Goal: Task Accomplishment & Management: Use online tool/utility

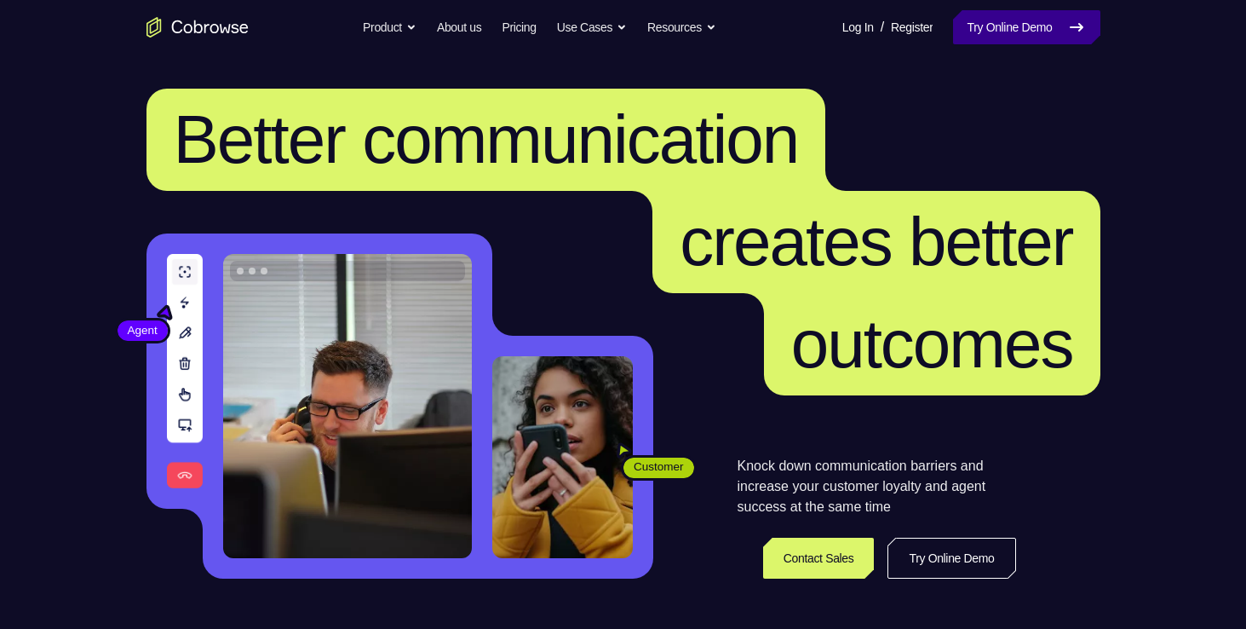
click at [1003, 22] on link "Try Online Demo" at bounding box center [1026, 27] width 146 height 34
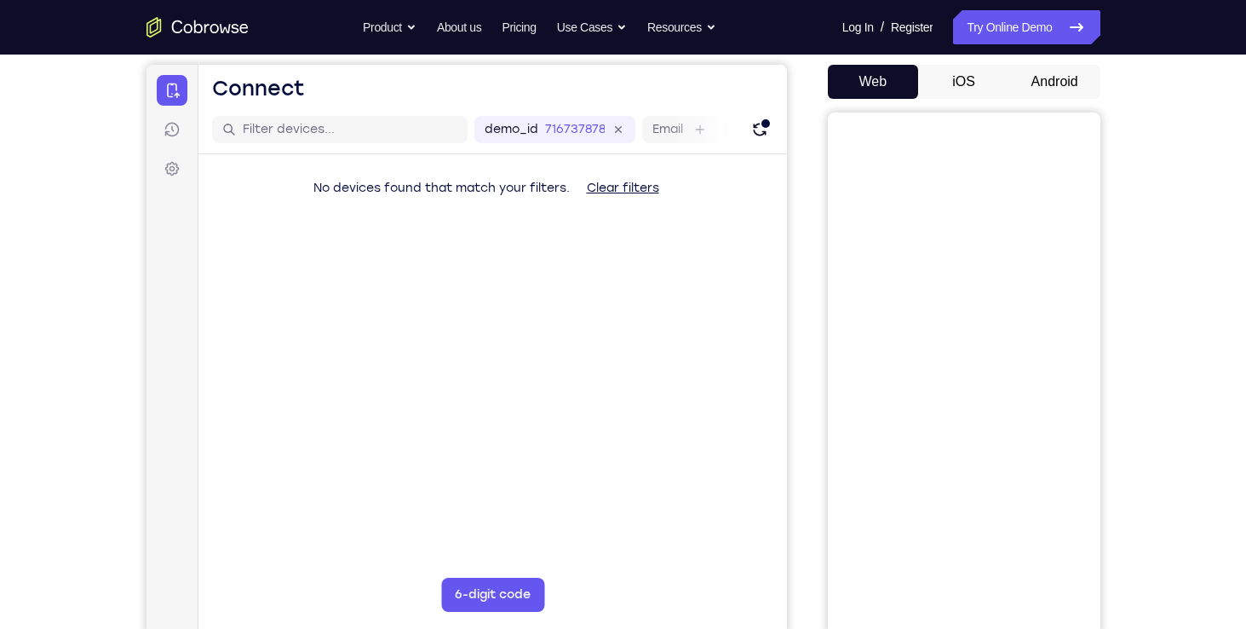
click at [1033, 77] on button "Android" at bounding box center [1054, 82] width 91 height 34
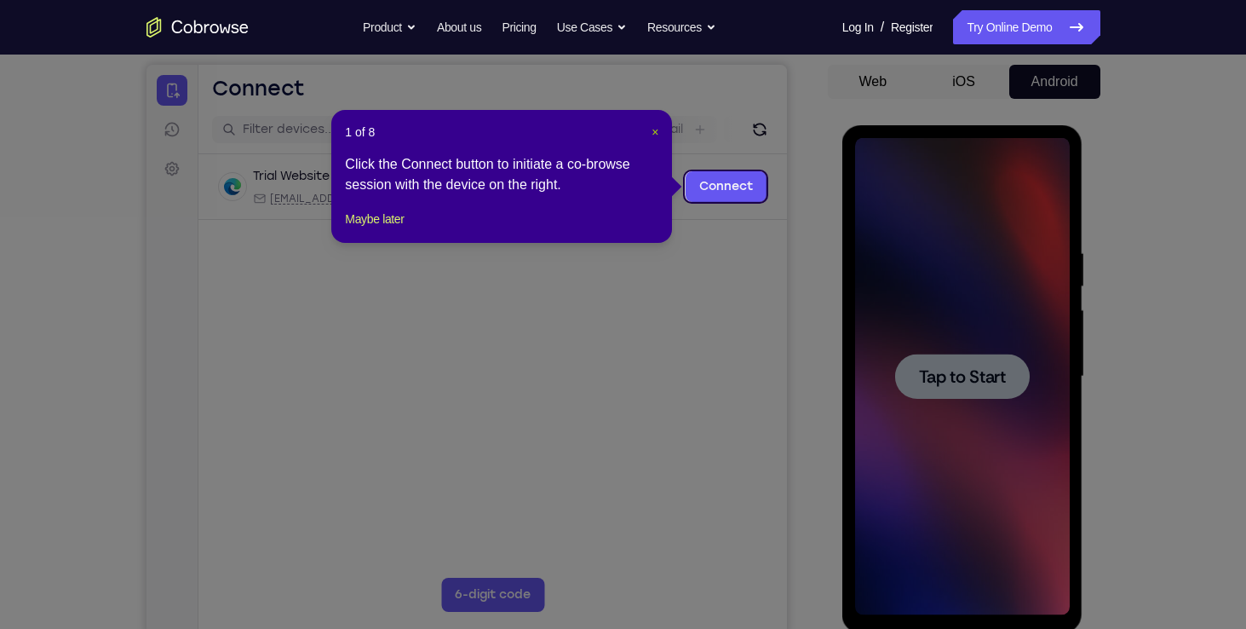
click at [652, 131] on span "×" at bounding box center [655, 132] width 7 height 14
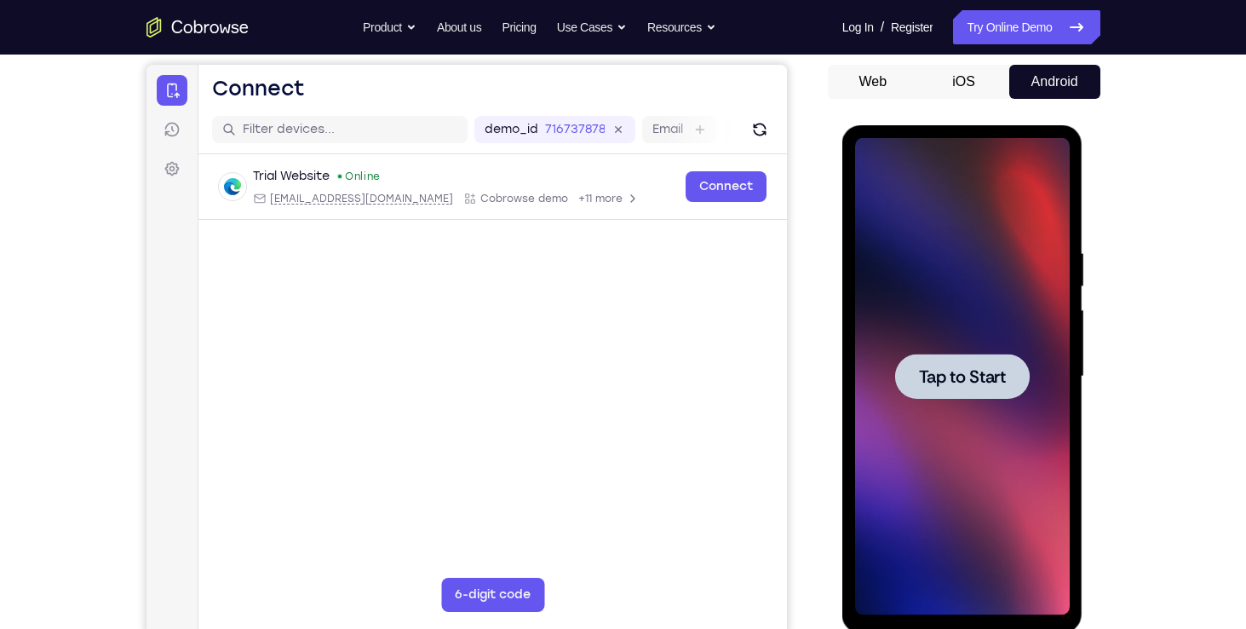
click at [938, 388] on div at bounding box center [962, 375] width 135 height 45
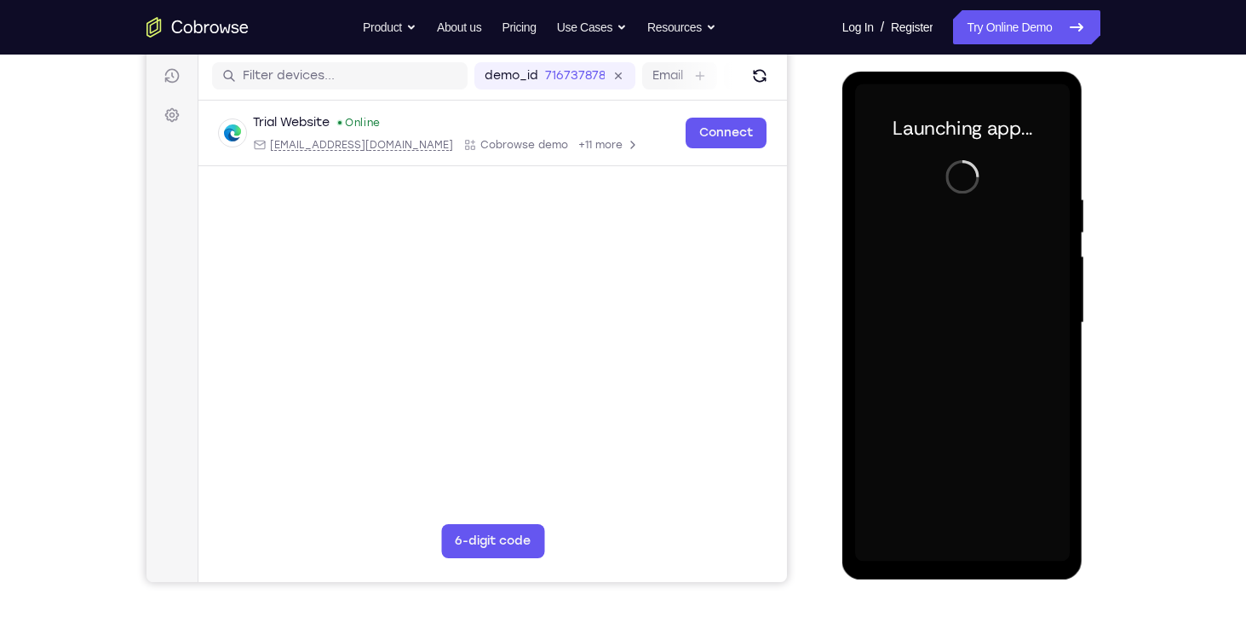
scroll to position [210, 0]
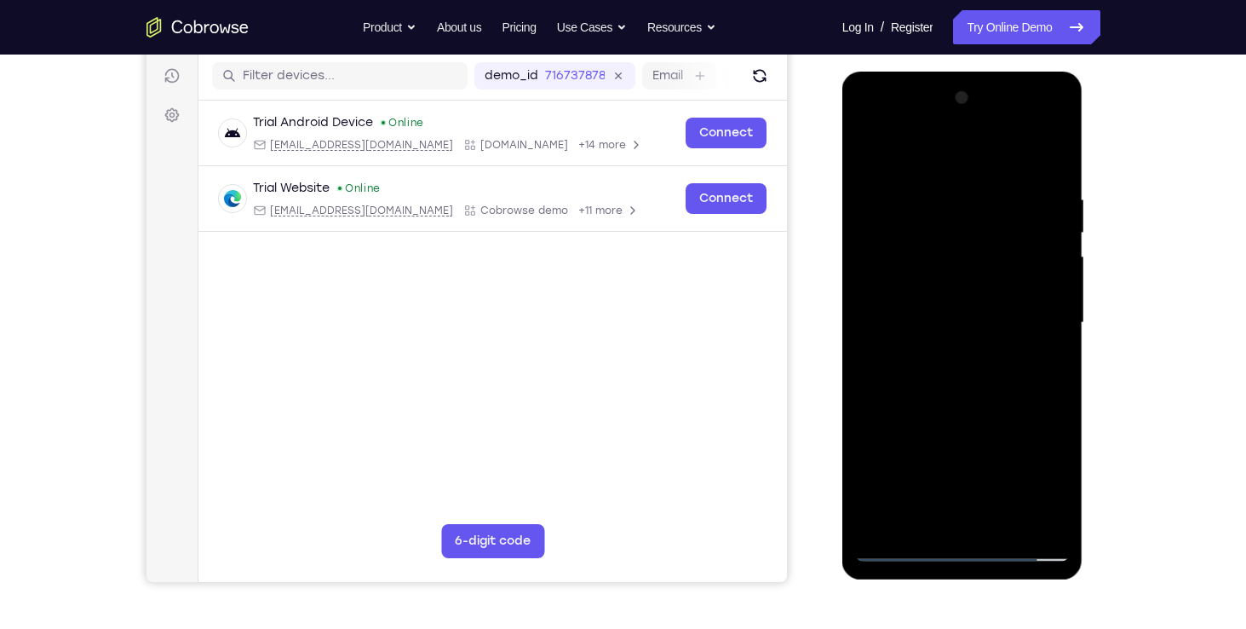
click at [959, 549] on div at bounding box center [962, 322] width 215 height 477
click at [1029, 465] on div at bounding box center [962, 322] width 215 height 477
click at [869, 117] on div at bounding box center [962, 322] width 215 height 477
click at [1029, 320] on div at bounding box center [962, 322] width 215 height 477
click at [933, 353] on div at bounding box center [962, 322] width 215 height 477
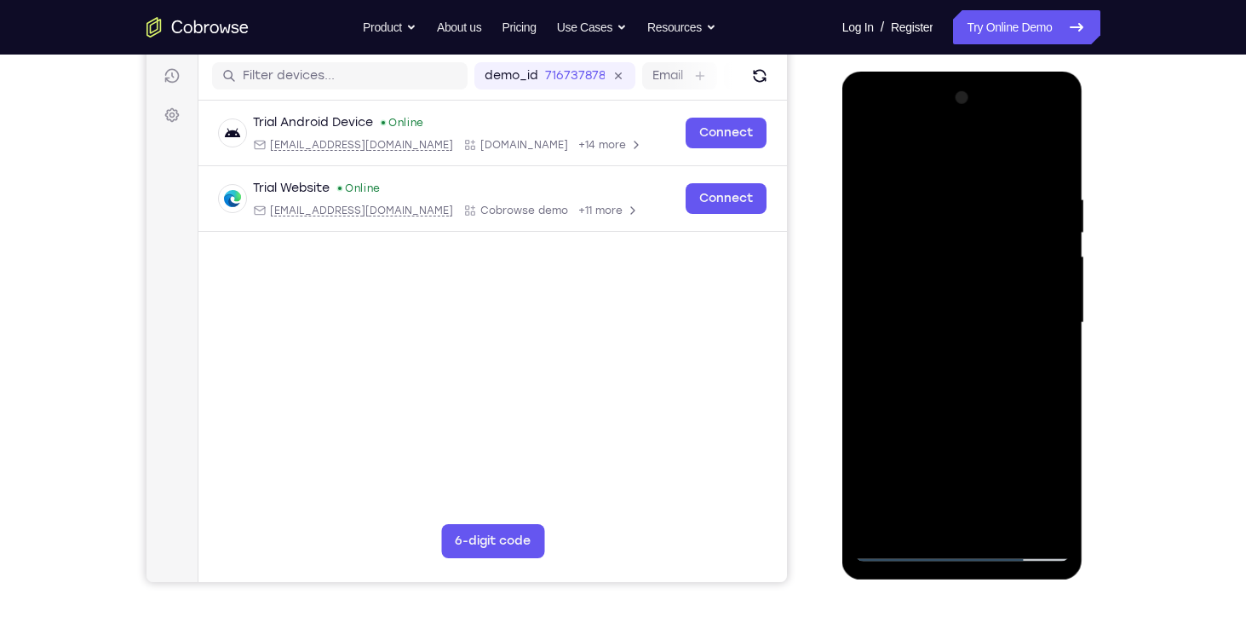
click at [954, 307] on div at bounding box center [962, 322] width 215 height 477
click at [971, 426] on div at bounding box center [962, 322] width 215 height 477
click at [1043, 428] on div at bounding box center [962, 322] width 215 height 477
click at [983, 428] on div at bounding box center [962, 322] width 215 height 477
click at [895, 458] on div at bounding box center [962, 322] width 215 height 477
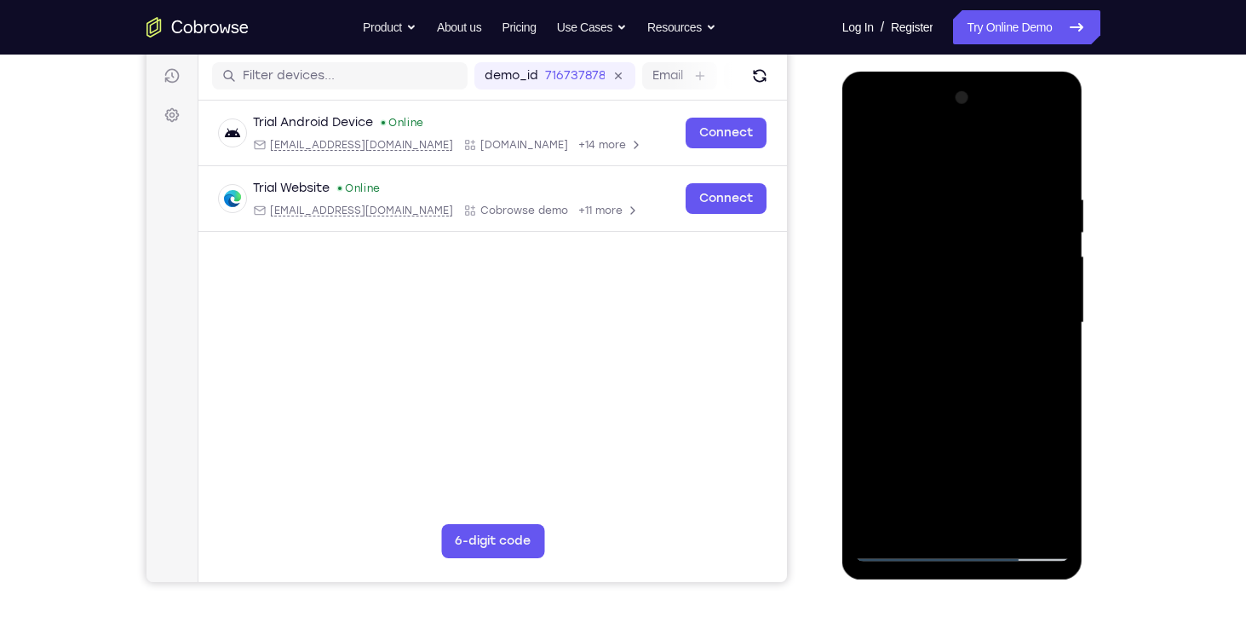
click at [908, 426] on div at bounding box center [962, 322] width 215 height 477
click at [939, 451] on div at bounding box center [962, 322] width 215 height 477
click at [870, 515] on div at bounding box center [962, 322] width 215 height 477
click at [932, 457] on div at bounding box center [962, 322] width 215 height 477
click at [878, 517] on div at bounding box center [962, 322] width 215 height 477
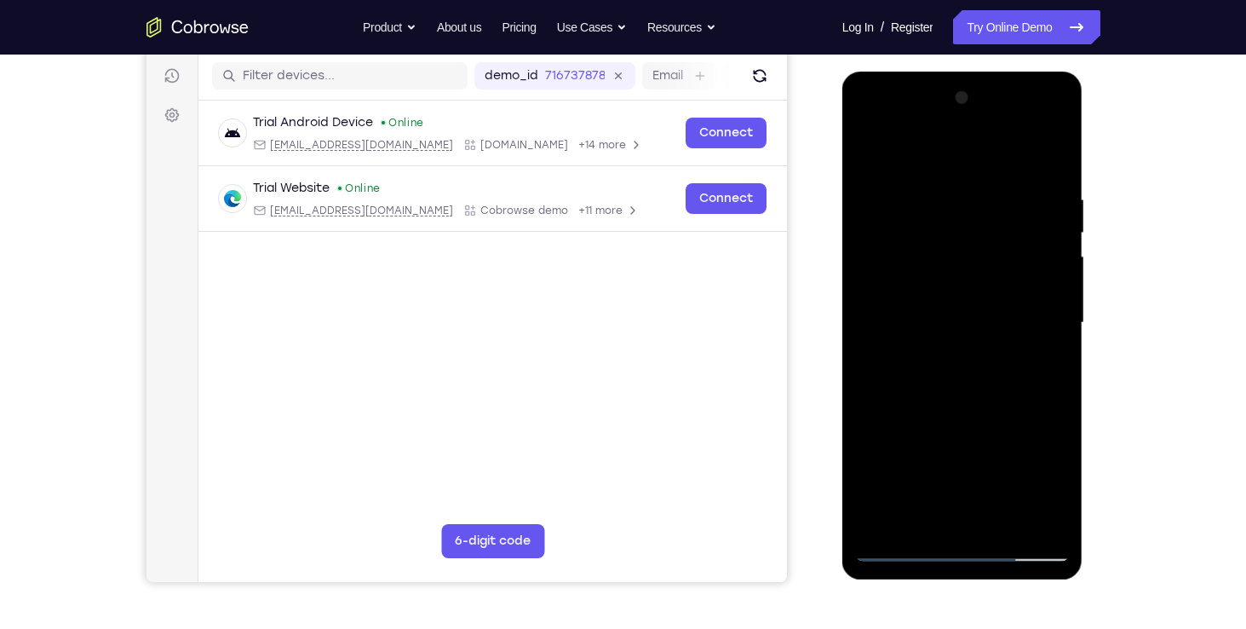
click at [874, 457] on div at bounding box center [962, 322] width 215 height 477
click at [979, 457] on div at bounding box center [962, 322] width 215 height 477
click at [1015, 483] on div at bounding box center [962, 322] width 215 height 477
click at [1056, 489] on div at bounding box center [962, 322] width 215 height 477
click at [1025, 477] on div at bounding box center [962, 322] width 215 height 477
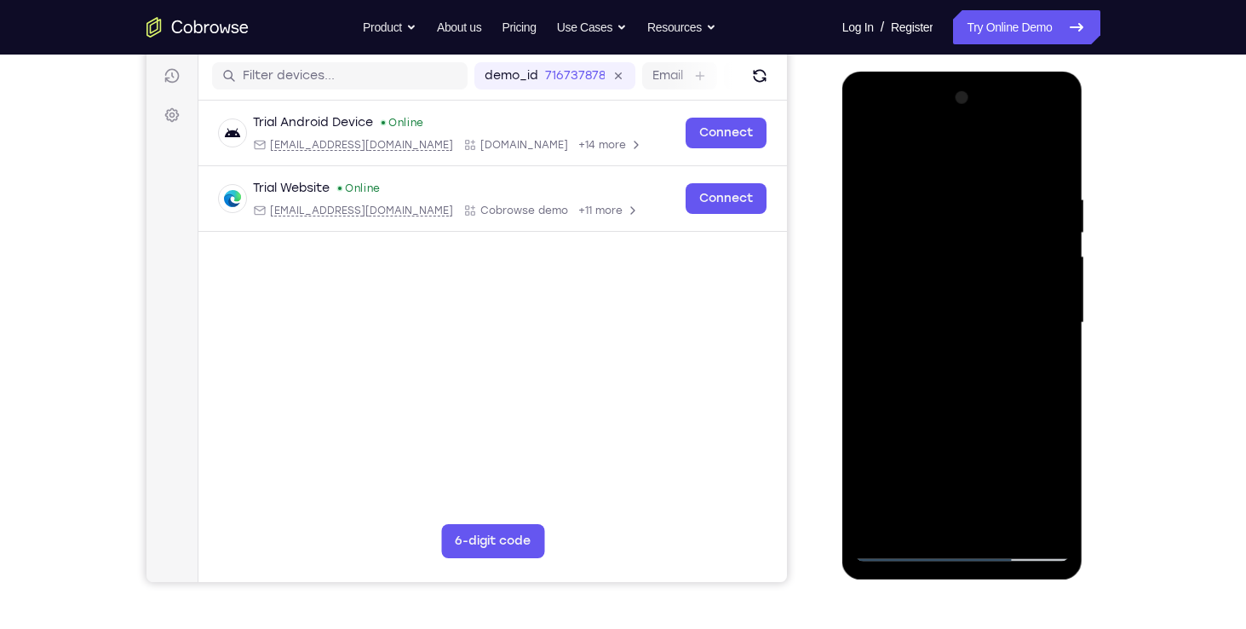
click at [909, 422] on div at bounding box center [962, 322] width 215 height 477
click at [923, 451] on div at bounding box center [962, 322] width 215 height 477
click at [870, 514] on div at bounding box center [962, 322] width 215 height 477
click at [928, 459] on div at bounding box center [962, 322] width 215 height 477
click at [872, 427] on div at bounding box center [962, 322] width 215 height 477
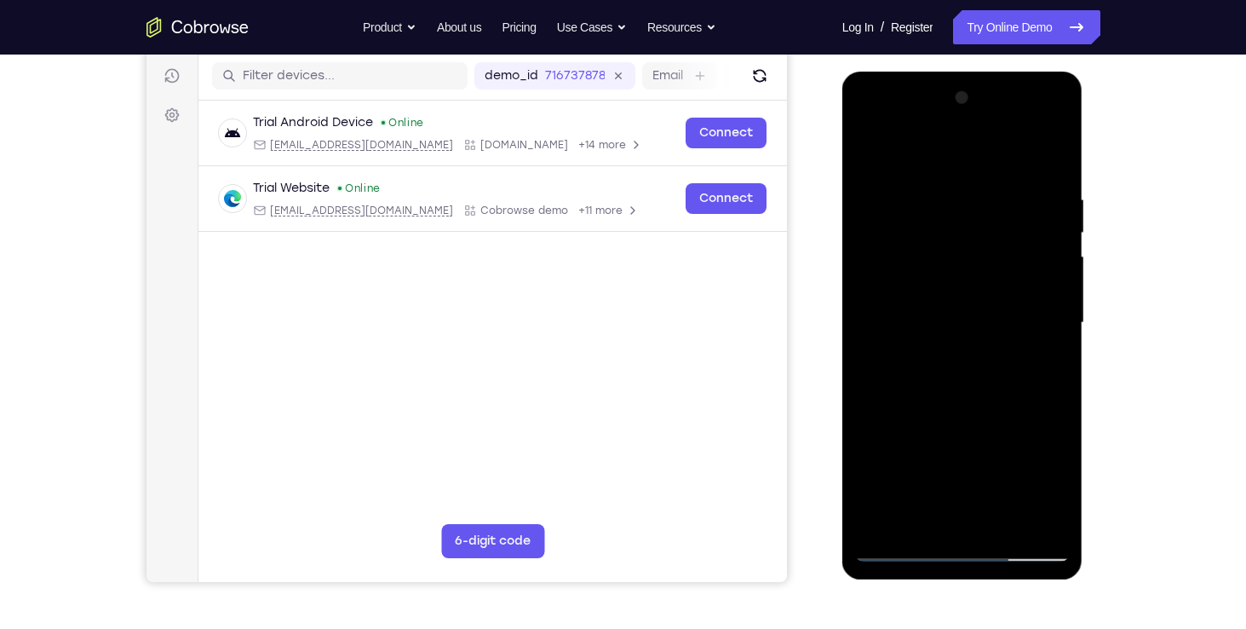
click at [931, 423] on div at bounding box center [962, 322] width 215 height 477
click at [1048, 486] on div at bounding box center [962, 322] width 215 height 477
click at [1018, 433] on div at bounding box center [962, 322] width 215 height 477
click at [894, 422] on div at bounding box center [962, 322] width 215 height 477
click at [933, 309] on div at bounding box center [962, 322] width 215 height 477
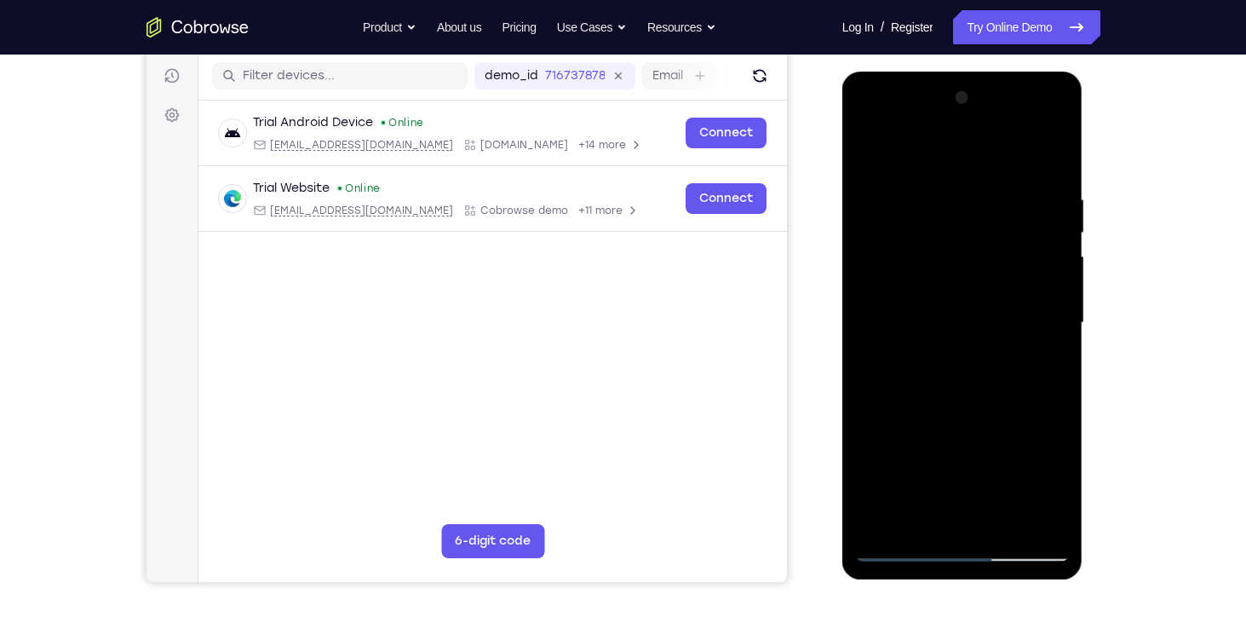
click at [947, 289] on div at bounding box center [962, 322] width 215 height 477
click at [1042, 289] on div at bounding box center [962, 322] width 215 height 477
click at [872, 475] on div at bounding box center [962, 322] width 215 height 477
click at [979, 423] on div at bounding box center [962, 322] width 215 height 477
click at [1035, 422] on div at bounding box center [962, 322] width 215 height 477
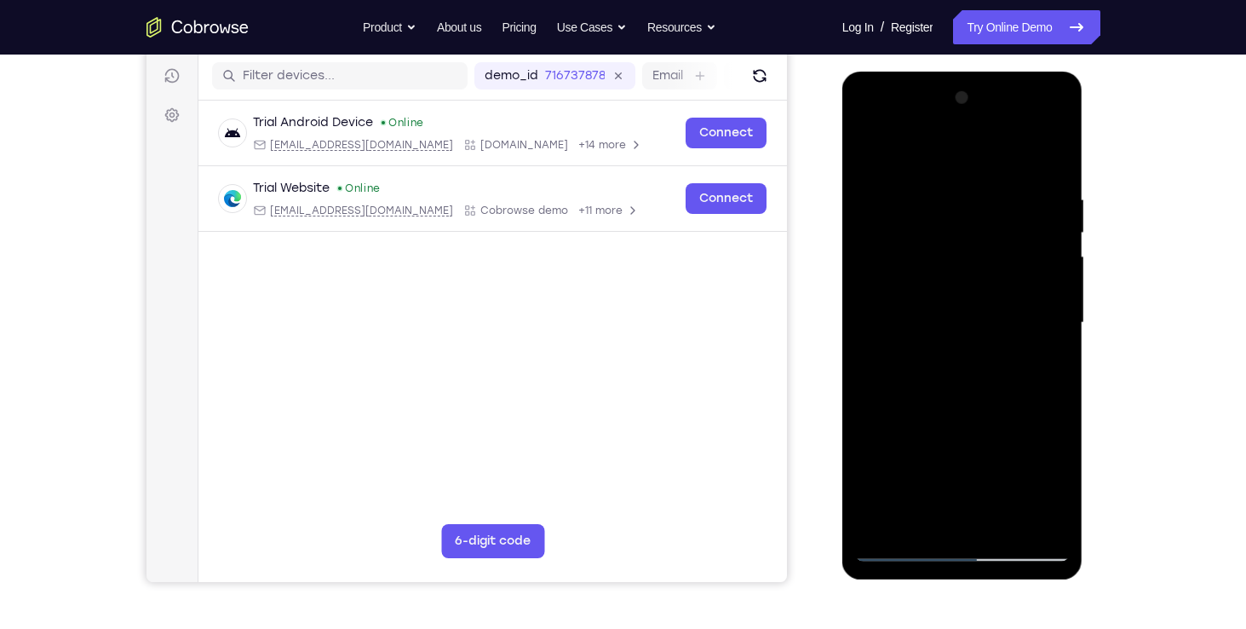
click at [993, 424] on div at bounding box center [962, 322] width 215 height 477
click at [898, 459] on div at bounding box center [962, 322] width 215 height 477
click at [911, 425] on div at bounding box center [962, 322] width 215 height 477
click at [943, 451] on div at bounding box center [962, 322] width 215 height 477
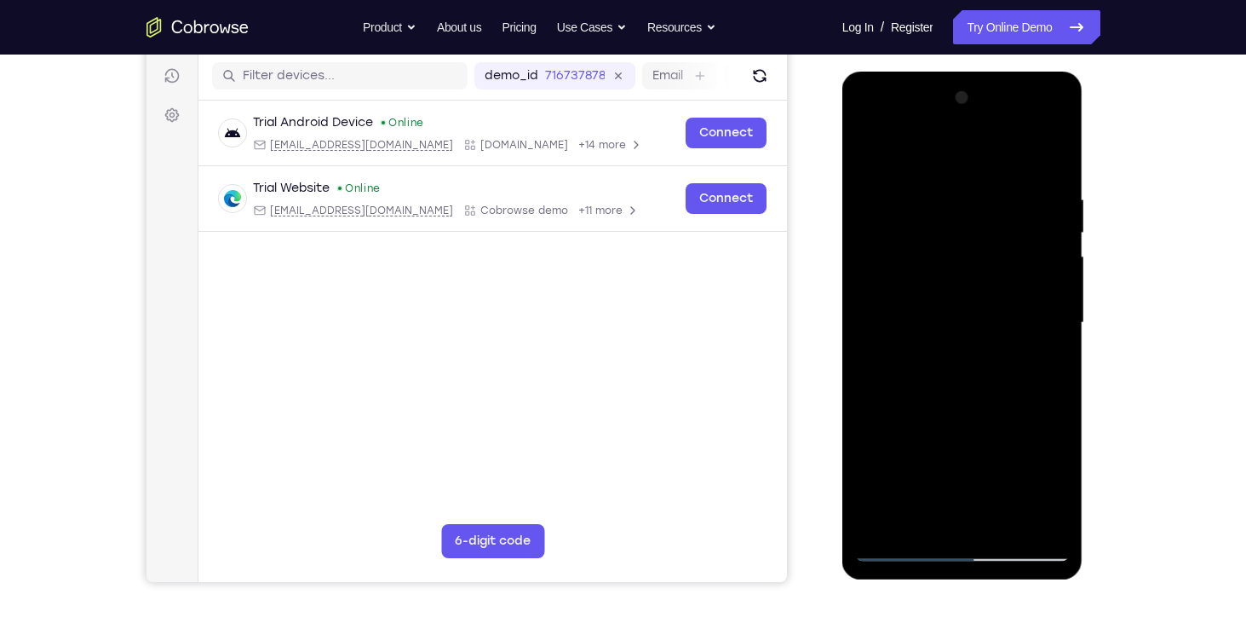
click at [873, 517] on div at bounding box center [962, 322] width 215 height 477
click at [936, 453] on div at bounding box center [962, 322] width 215 height 477
click at [870, 511] on div at bounding box center [962, 322] width 215 height 477
click at [873, 485] on div at bounding box center [962, 322] width 215 height 477
click at [879, 460] on div at bounding box center [962, 322] width 215 height 477
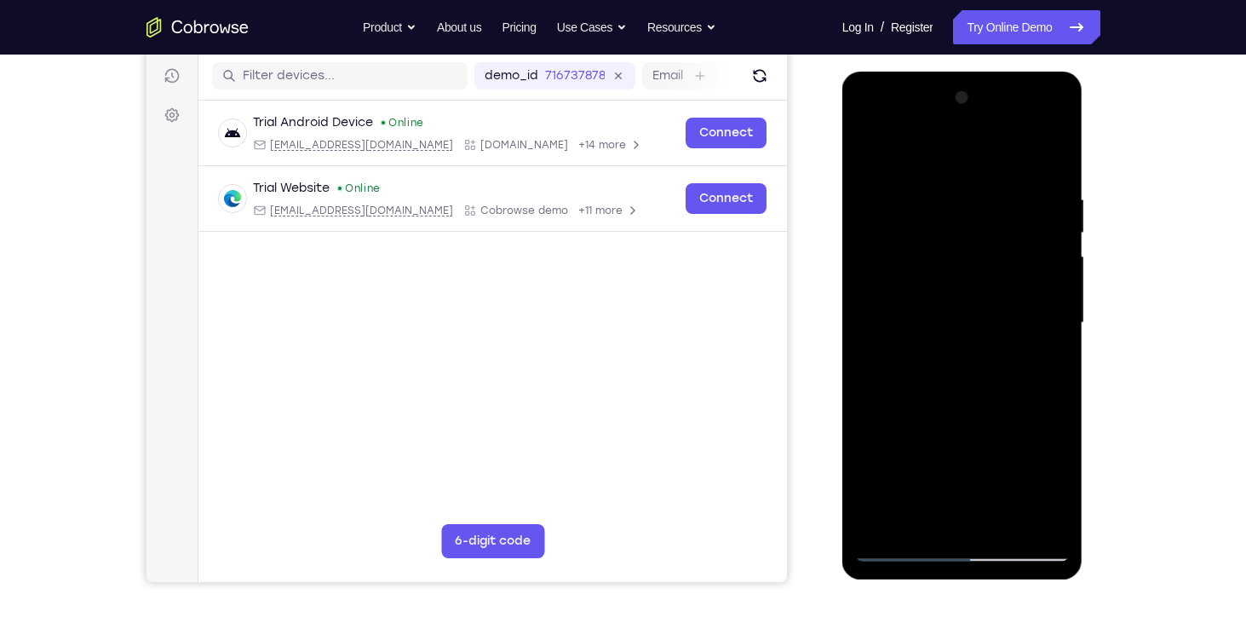
click at [981, 459] on div at bounding box center [962, 322] width 215 height 477
click at [1021, 481] on div at bounding box center [962, 322] width 215 height 477
click at [910, 428] on div at bounding box center [962, 322] width 215 height 477
click at [917, 444] on div at bounding box center [962, 322] width 215 height 477
click at [875, 519] on div at bounding box center [962, 322] width 215 height 477
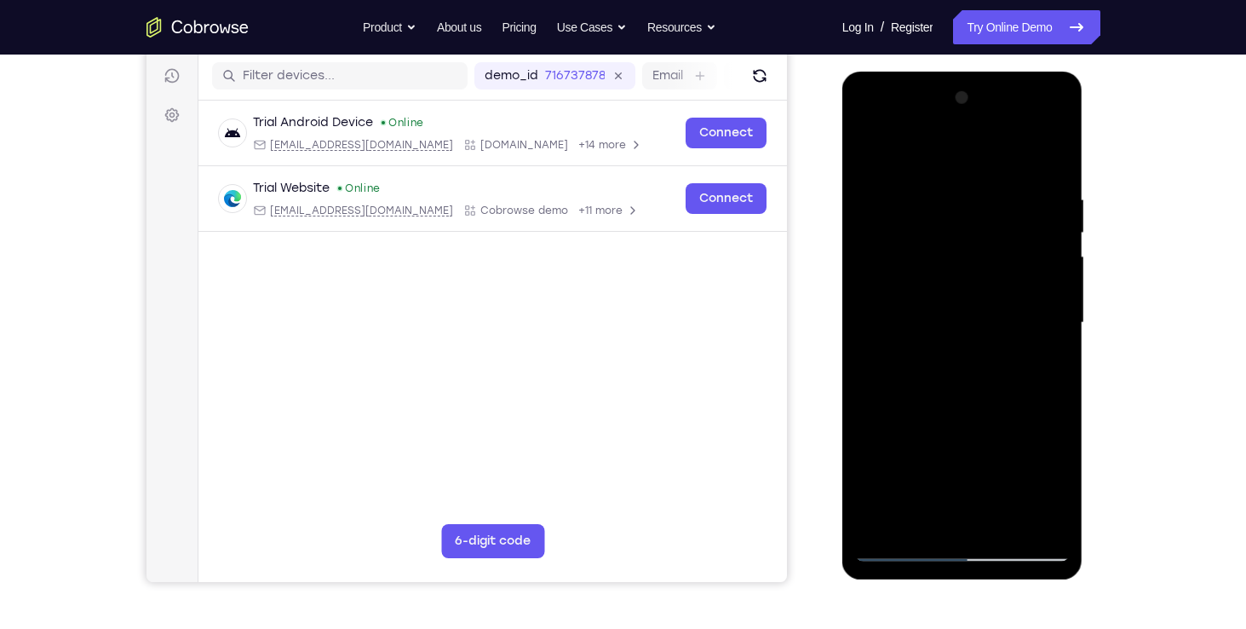
click at [866, 519] on div at bounding box center [962, 322] width 215 height 477
click at [1048, 489] on div at bounding box center [962, 322] width 215 height 477
click at [924, 456] on div at bounding box center [962, 322] width 215 height 477
click at [880, 507] on div at bounding box center [962, 322] width 215 height 477
click at [870, 401] on div at bounding box center [962, 322] width 215 height 477
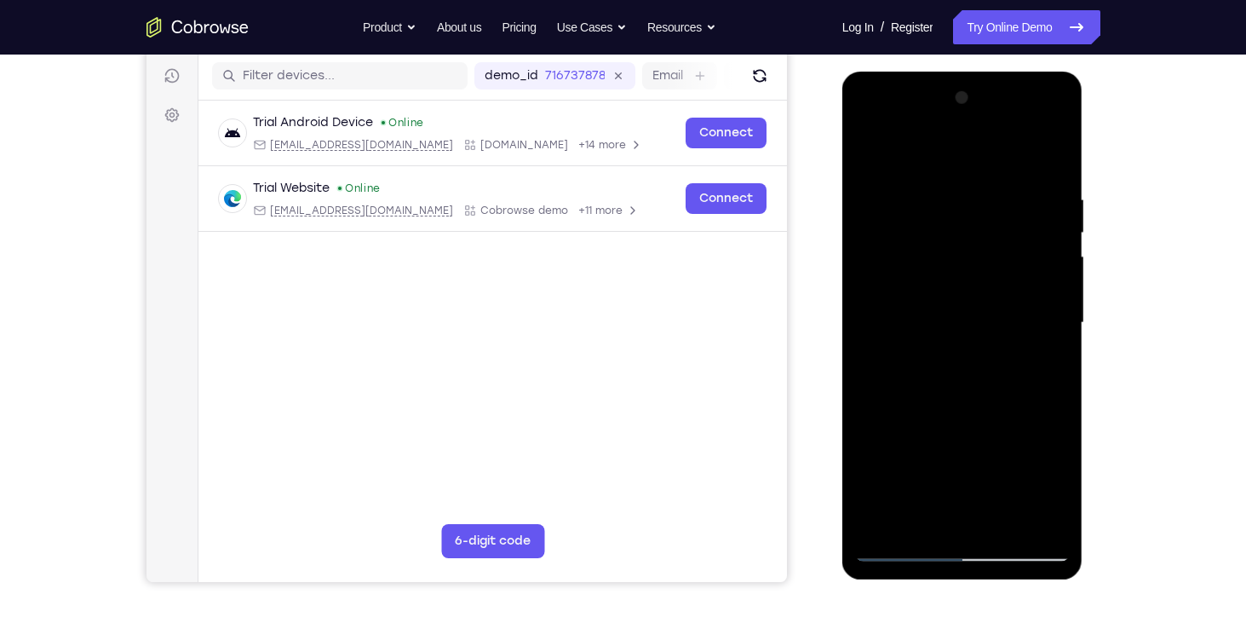
click at [868, 429] on div at bounding box center [962, 322] width 215 height 477
click at [894, 428] on div at bounding box center [962, 322] width 215 height 477
click at [909, 426] on div at bounding box center [962, 322] width 215 height 477
click at [969, 327] on div at bounding box center [962, 322] width 215 height 477
click at [950, 404] on div at bounding box center [962, 322] width 215 height 477
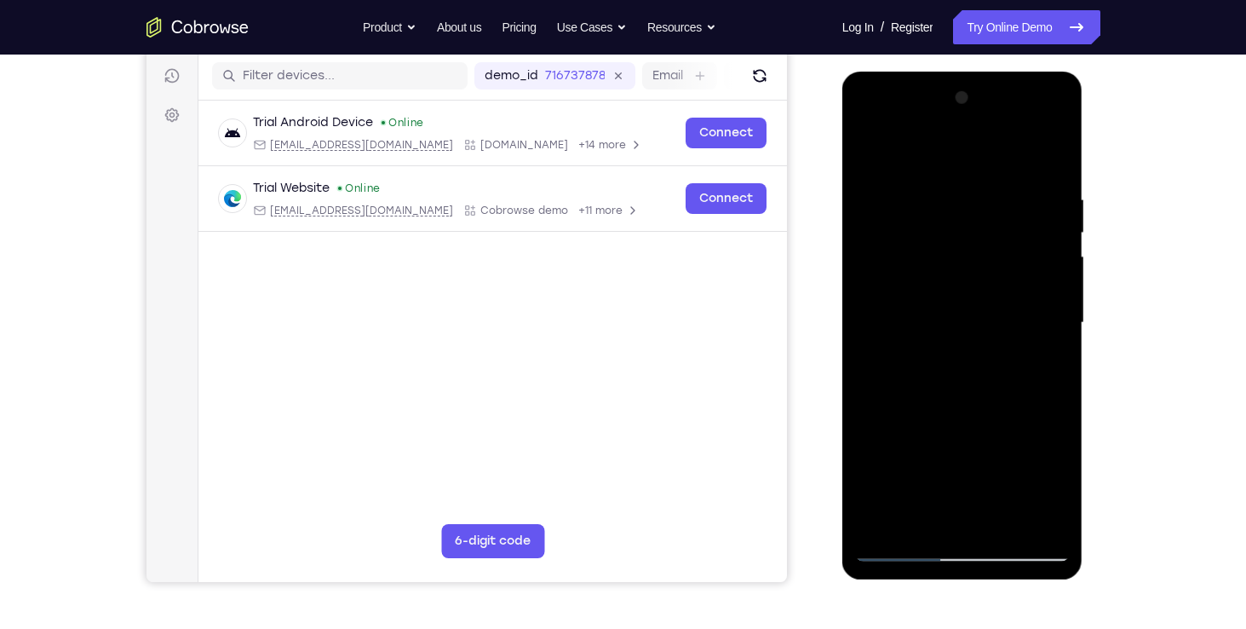
drag, startPoint x: 936, startPoint y: 164, endPoint x: 942, endPoint y: 85, distance: 78.6
drag, startPoint x: 942, startPoint y: 85, endPoint x: 927, endPoint y: 236, distance: 151.4
click at [927, 236] on div at bounding box center [962, 322] width 215 height 477
click at [945, 194] on div at bounding box center [962, 322] width 215 height 477
click at [1048, 514] on div at bounding box center [962, 322] width 215 height 477
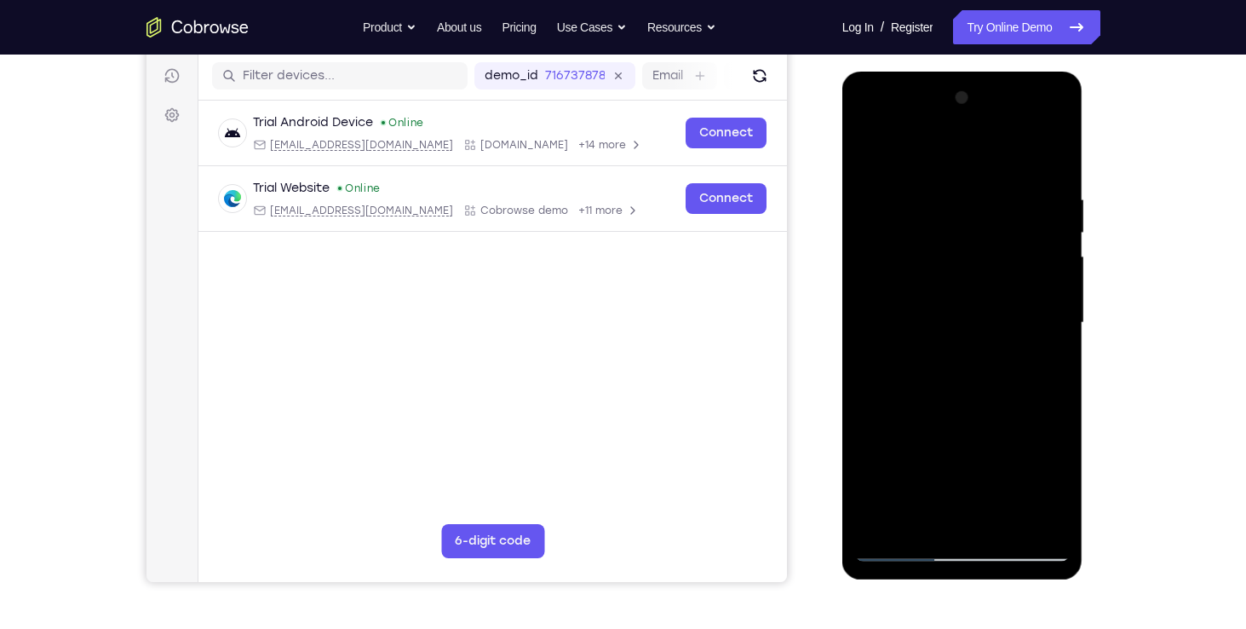
drag, startPoint x: 1050, startPoint y: 370, endPoint x: 1024, endPoint y: 416, distance: 52.3
click at [1024, 416] on div at bounding box center [962, 322] width 215 height 477
click at [871, 410] on div at bounding box center [962, 322] width 215 height 477
click at [1049, 155] on div at bounding box center [962, 322] width 215 height 477
click at [1053, 148] on div at bounding box center [962, 322] width 215 height 477
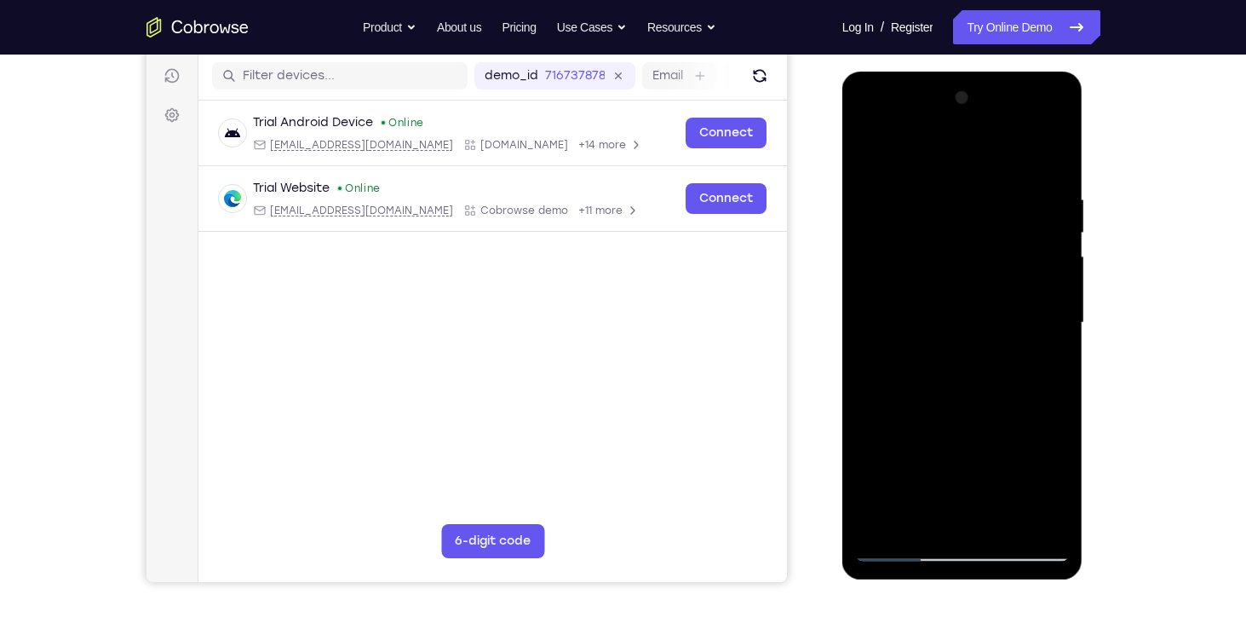
click at [873, 151] on div at bounding box center [962, 322] width 215 height 477
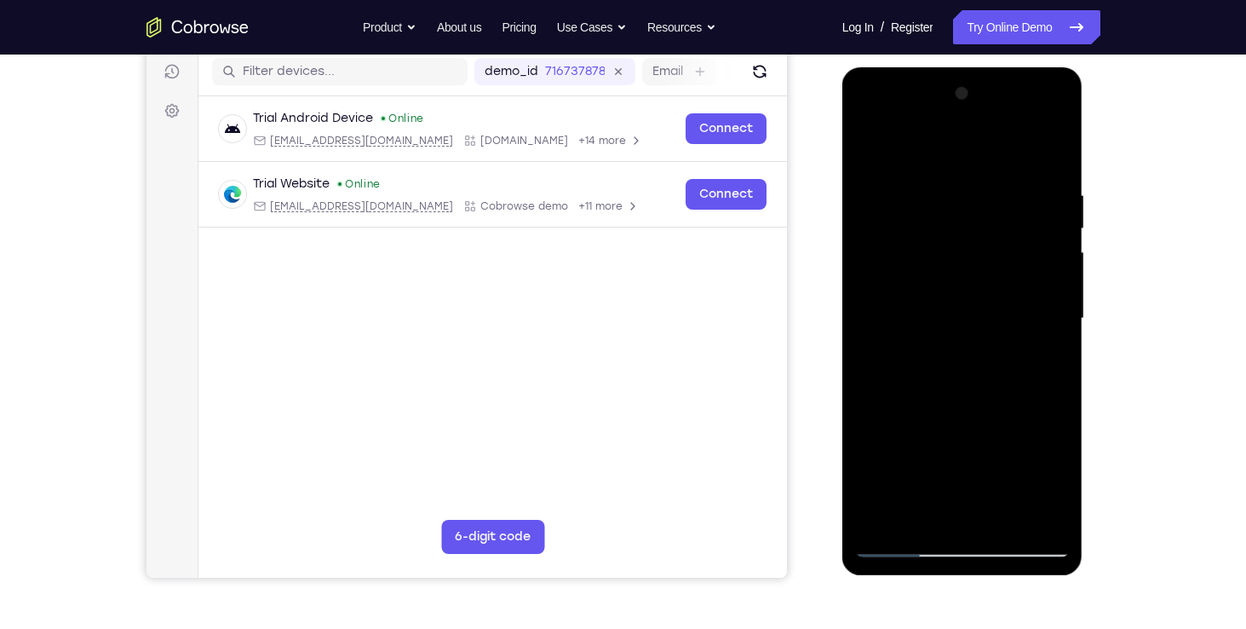
click at [1009, 513] on div at bounding box center [962, 318] width 215 height 477
click at [984, 410] on div at bounding box center [962, 318] width 215 height 477
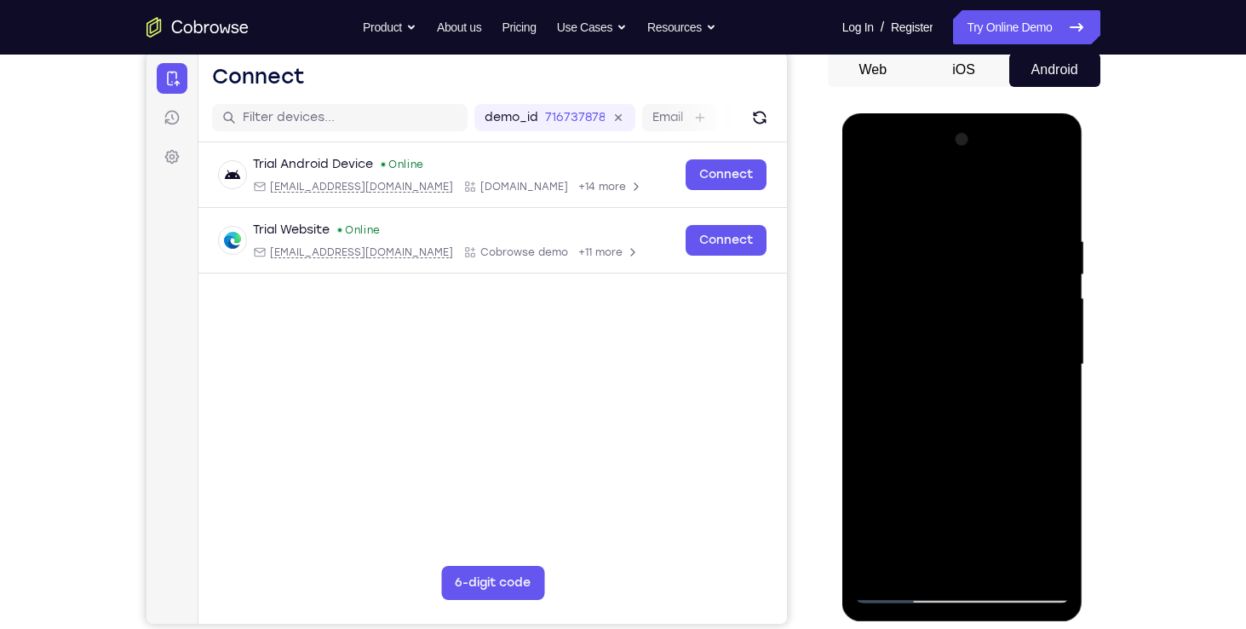
scroll to position [164, 0]
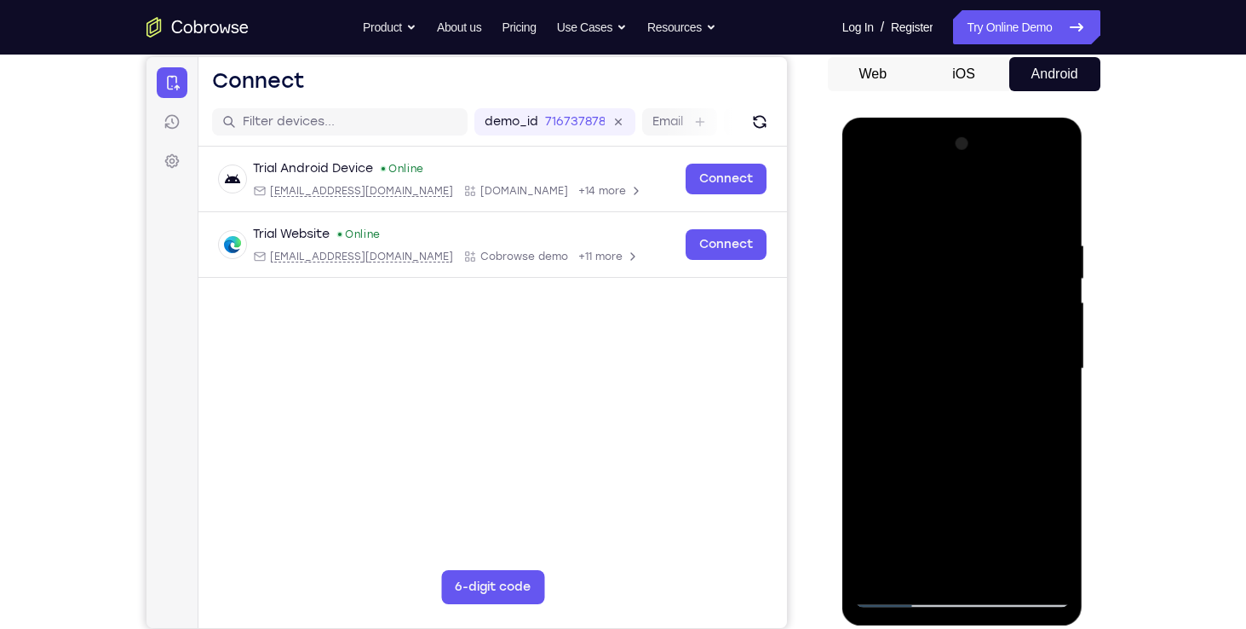
click at [984, 394] on div at bounding box center [962, 368] width 215 height 477
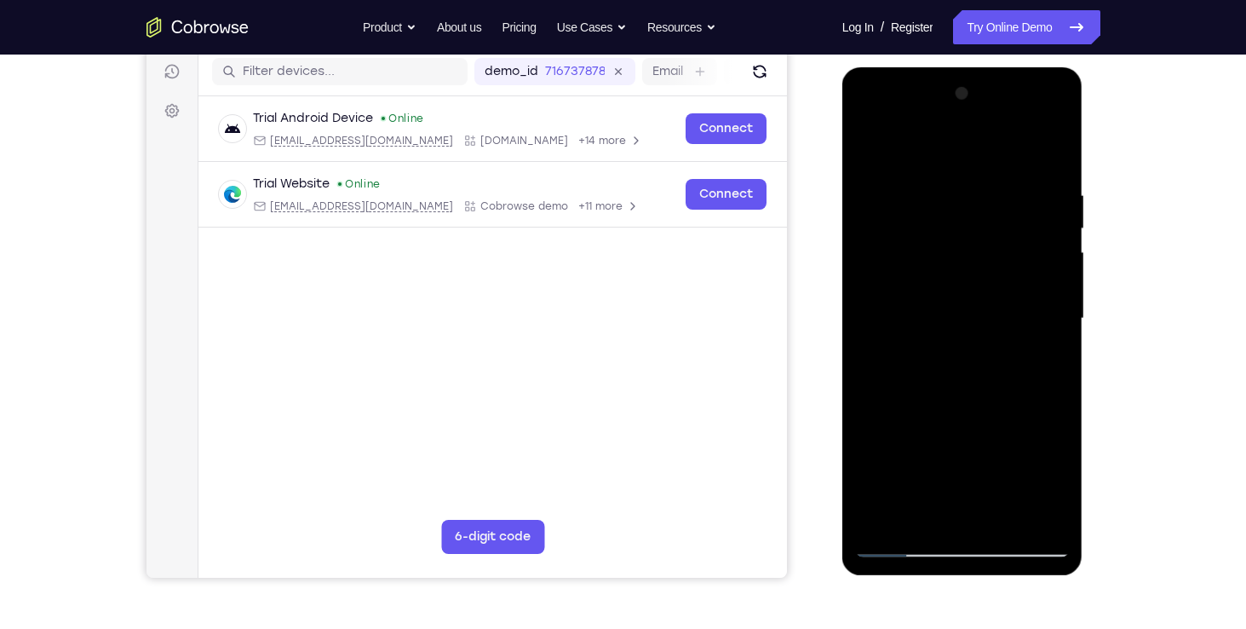
scroll to position [204, 0]
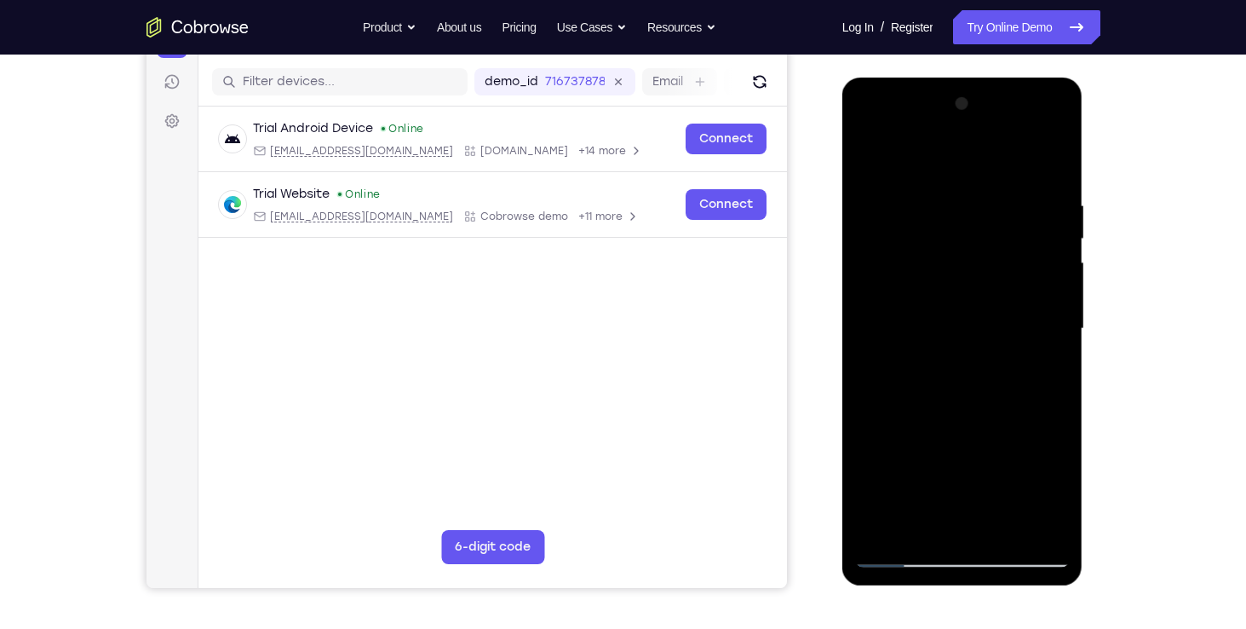
click at [872, 163] on div at bounding box center [962, 328] width 215 height 477
click at [932, 321] on div at bounding box center [962, 328] width 215 height 477
click at [927, 516] on div at bounding box center [962, 328] width 215 height 477
click at [996, 400] on div at bounding box center [962, 328] width 215 height 477
click at [931, 215] on div at bounding box center [962, 328] width 215 height 477
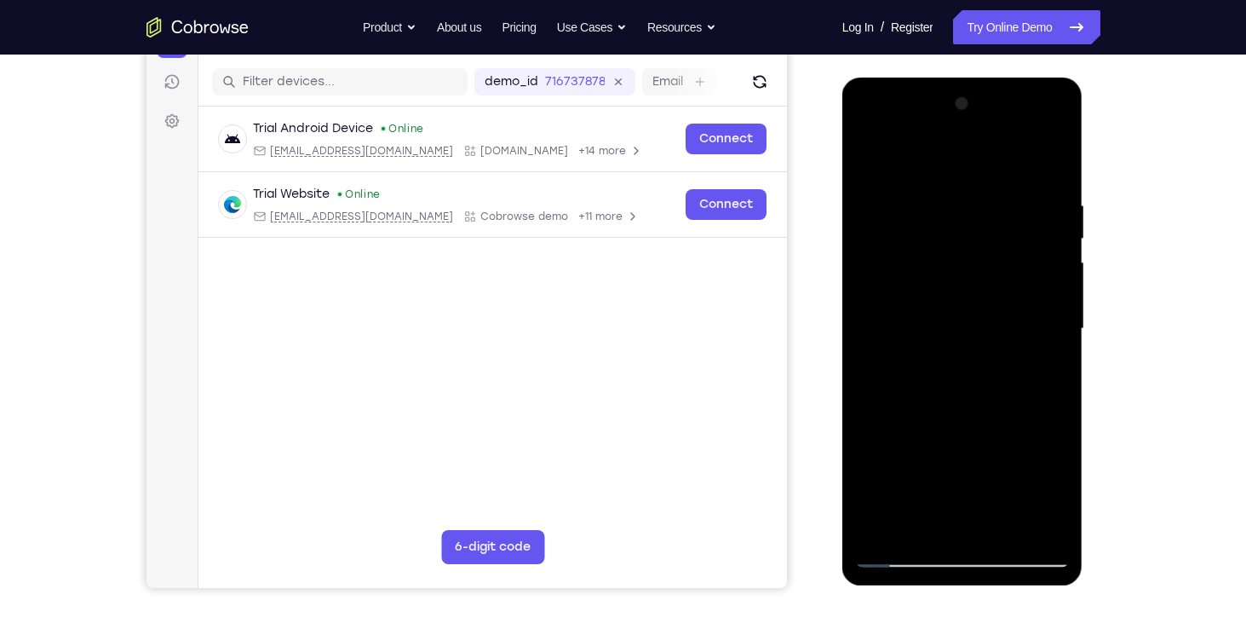
click at [921, 525] on div at bounding box center [962, 328] width 215 height 477
click at [1064, 132] on div at bounding box center [962, 328] width 215 height 477
click at [881, 463] on div at bounding box center [962, 328] width 215 height 477
click at [929, 427] on div at bounding box center [962, 328] width 215 height 477
click at [881, 461] on div at bounding box center [962, 328] width 215 height 477
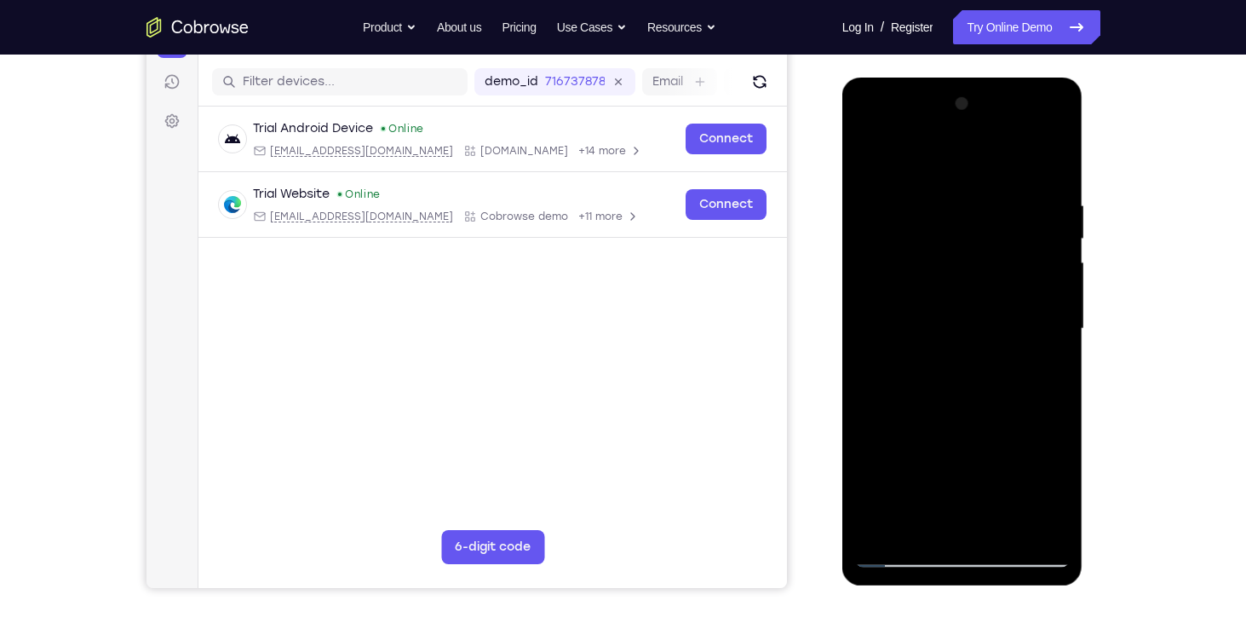
click at [917, 271] on div at bounding box center [962, 328] width 215 height 477
click at [1041, 529] on div at bounding box center [962, 328] width 215 height 477
click at [870, 132] on div at bounding box center [962, 328] width 215 height 477
click at [869, 132] on div at bounding box center [962, 328] width 215 height 477
click at [921, 516] on div at bounding box center [962, 328] width 215 height 477
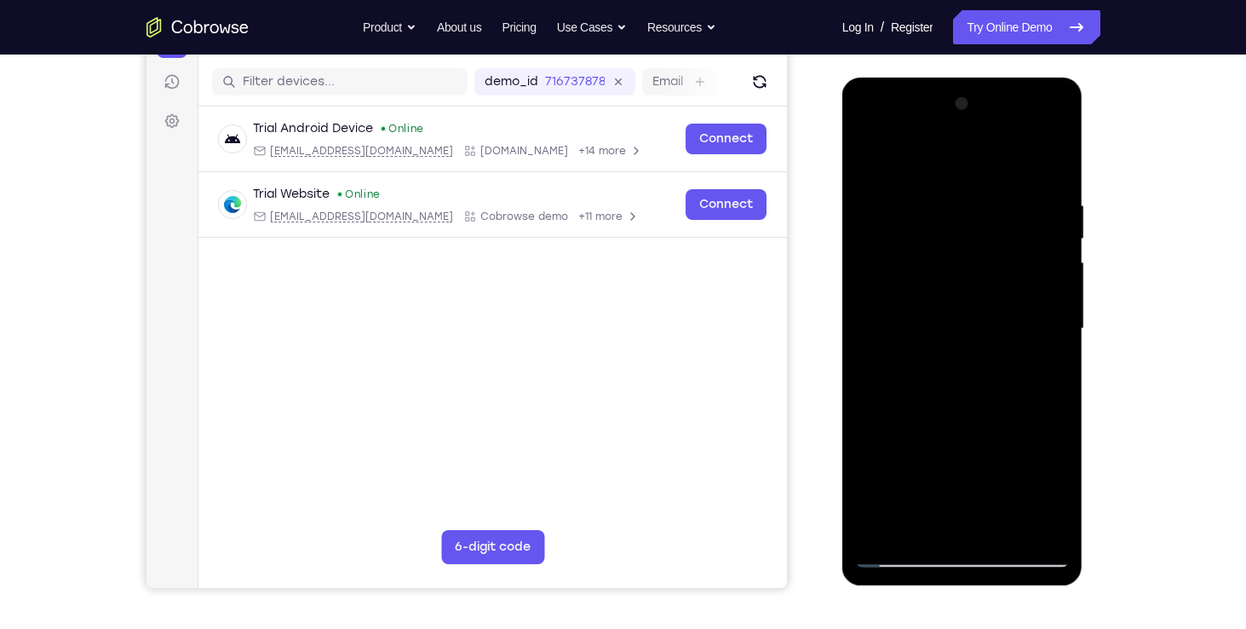
click at [1036, 468] on div at bounding box center [962, 328] width 215 height 477
click at [878, 460] on div at bounding box center [962, 328] width 215 height 477
click at [1016, 466] on div at bounding box center [962, 328] width 215 height 477
click at [998, 434] on div at bounding box center [962, 328] width 215 height 477
click at [971, 540] on div at bounding box center [962, 328] width 215 height 477
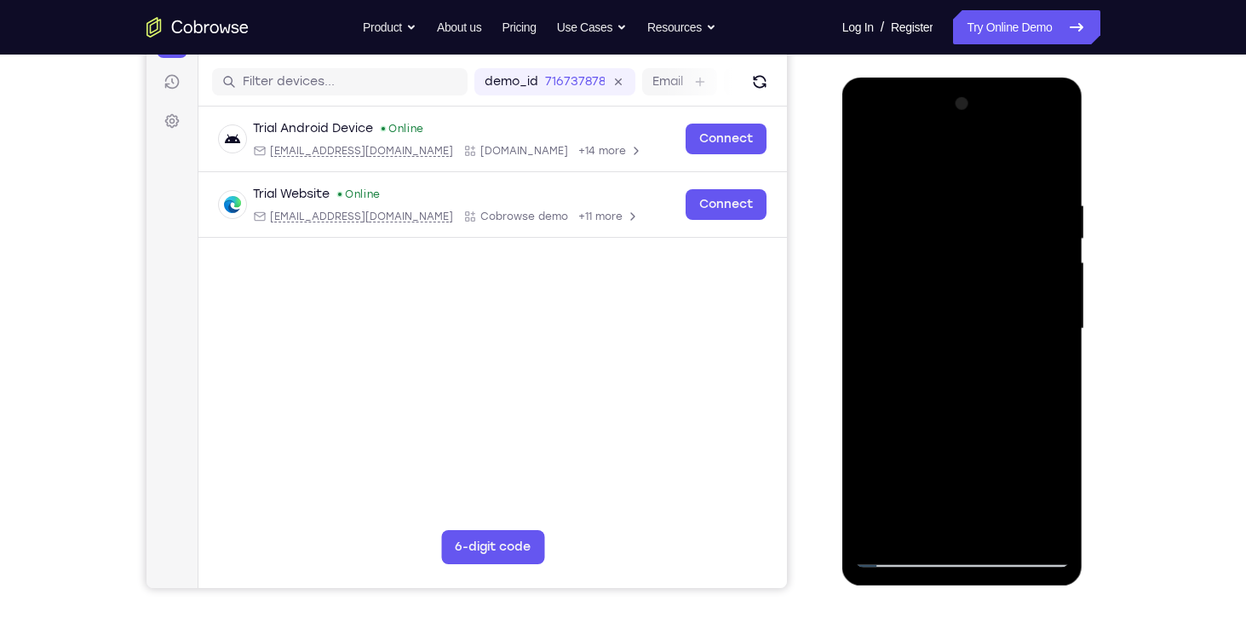
click at [985, 497] on div at bounding box center [962, 328] width 215 height 477
click at [965, 468] on div at bounding box center [962, 328] width 215 height 477
click at [950, 465] on div at bounding box center [962, 328] width 215 height 477
click at [998, 433] on div at bounding box center [962, 328] width 215 height 477
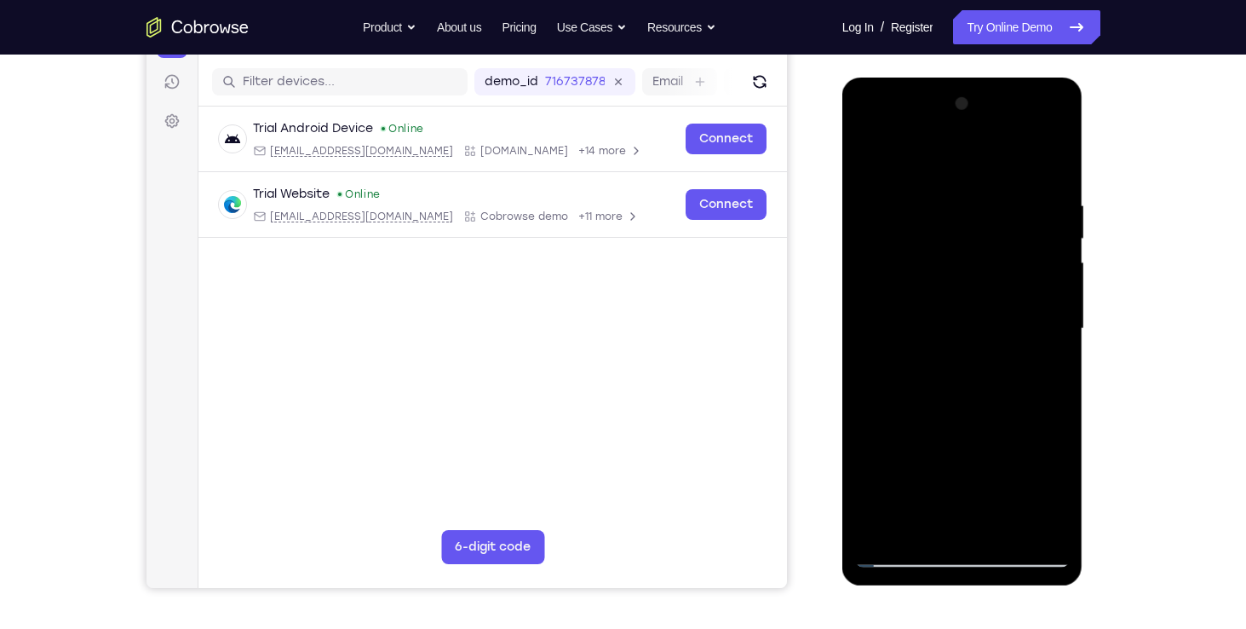
click at [984, 519] on div at bounding box center [962, 328] width 215 height 477
click at [1019, 465] on div at bounding box center [962, 328] width 215 height 477
click at [979, 433] on div at bounding box center [962, 328] width 215 height 477
click at [1001, 458] on div at bounding box center [962, 328] width 215 height 477
click at [984, 460] on div at bounding box center [962, 328] width 215 height 477
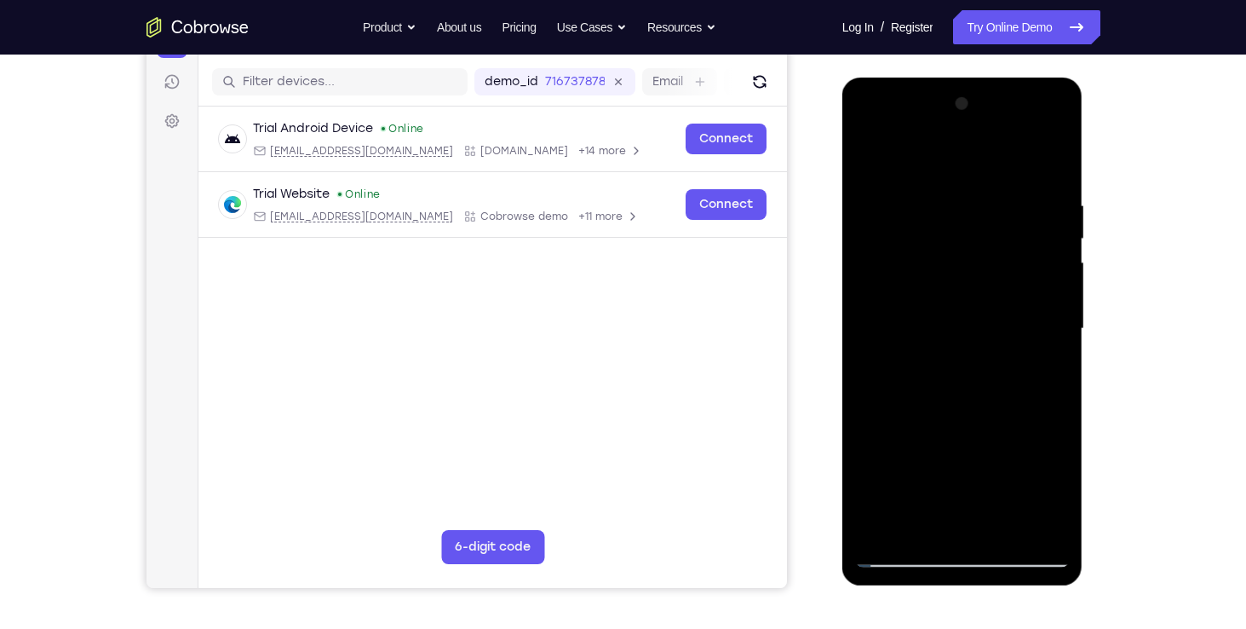
click at [864, 466] on div at bounding box center [962, 328] width 215 height 477
click at [959, 520] on div at bounding box center [962, 328] width 215 height 477
click at [1016, 468] on div at bounding box center [962, 328] width 215 height 477
click at [886, 463] on div at bounding box center [962, 328] width 215 height 477
click at [954, 463] on div at bounding box center [962, 328] width 215 height 477
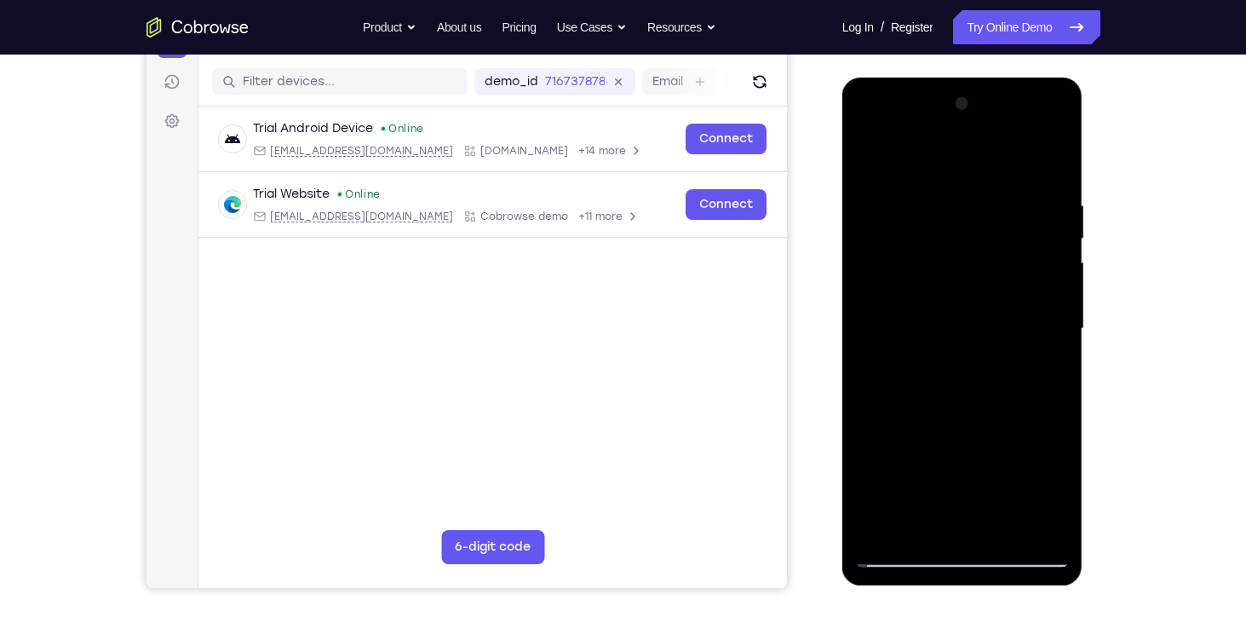
click at [1054, 494] on div at bounding box center [962, 328] width 215 height 477
click at [948, 464] on div at bounding box center [962, 328] width 215 height 477
click at [1017, 462] on div at bounding box center [962, 328] width 215 height 477
click at [978, 513] on div at bounding box center [962, 328] width 215 height 477
click at [978, 434] on div at bounding box center [962, 328] width 215 height 477
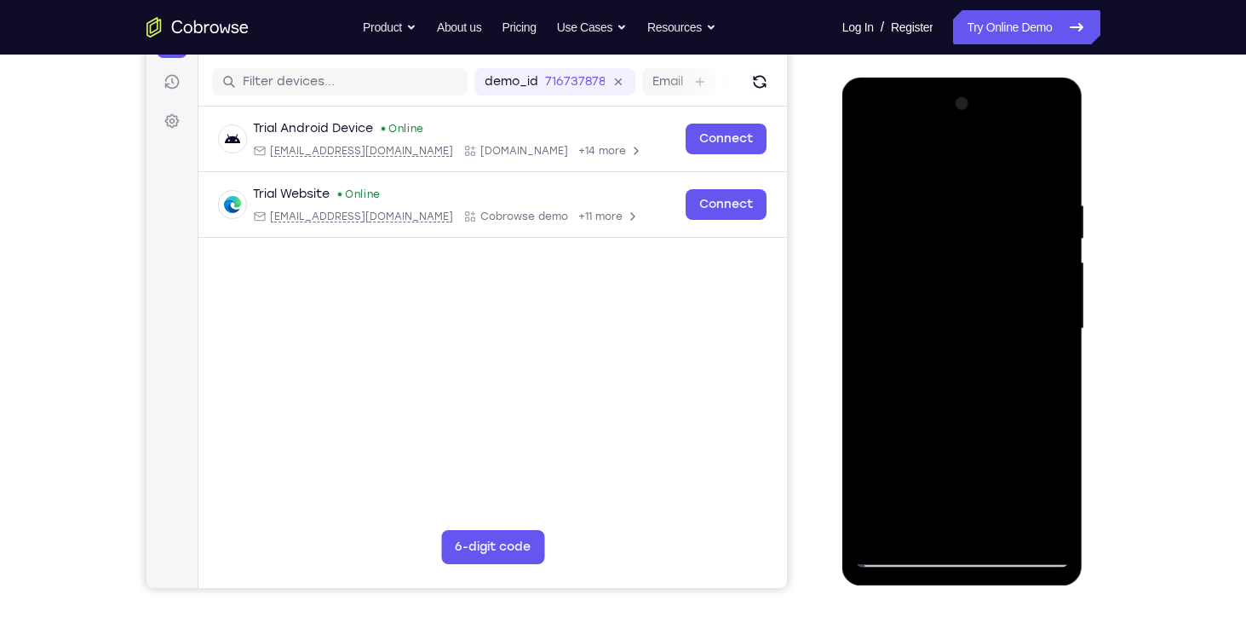
click at [944, 460] on div at bounding box center [962, 328] width 215 height 477
click at [910, 459] on div at bounding box center [962, 328] width 215 height 477
click at [1003, 436] on div at bounding box center [962, 328] width 215 height 477
click at [976, 516] on div at bounding box center [962, 328] width 215 height 477
click at [1037, 433] on div at bounding box center [962, 328] width 215 height 477
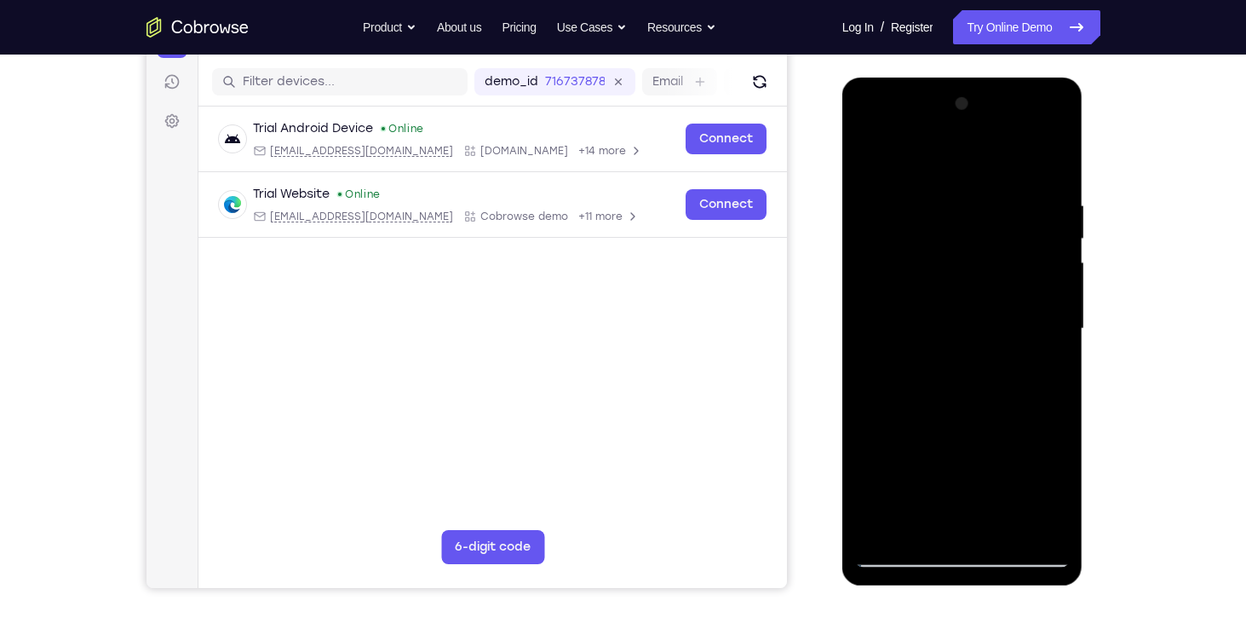
click at [983, 460] on div at bounding box center [962, 328] width 215 height 477
click at [910, 464] on div at bounding box center [962, 328] width 215 height 477
click at [1050, 373] on div at bounding box center [962, 328] width 215 height 477
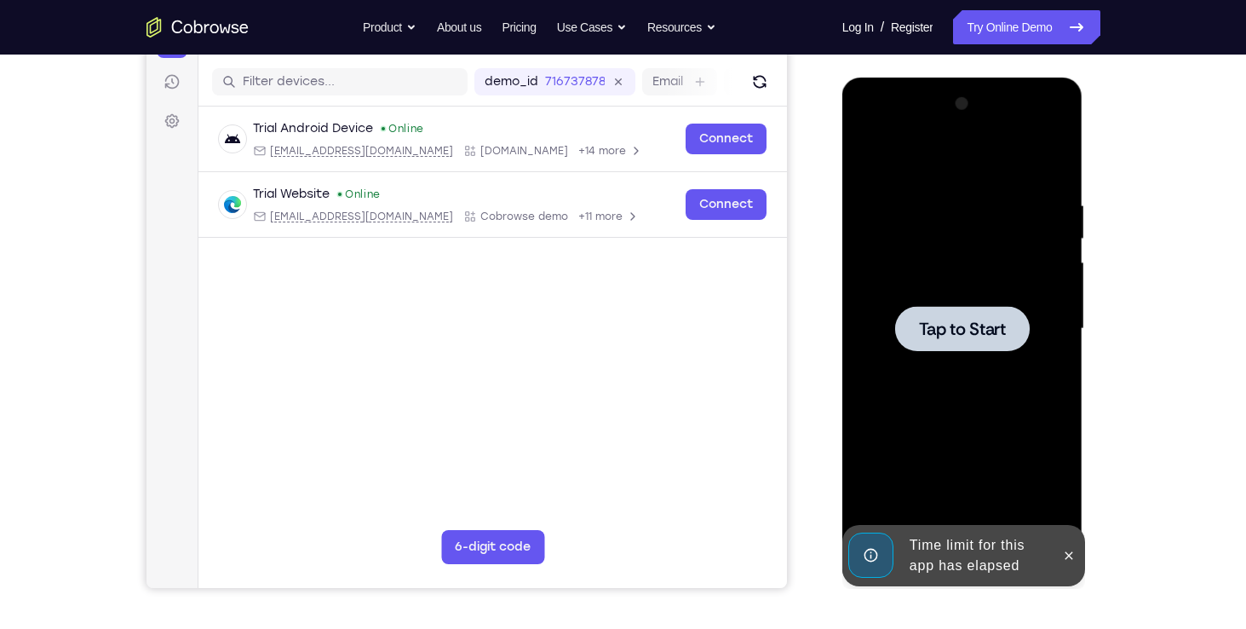
click at [993, 352] on div at bounding box center [962, 328] width 215 height 477
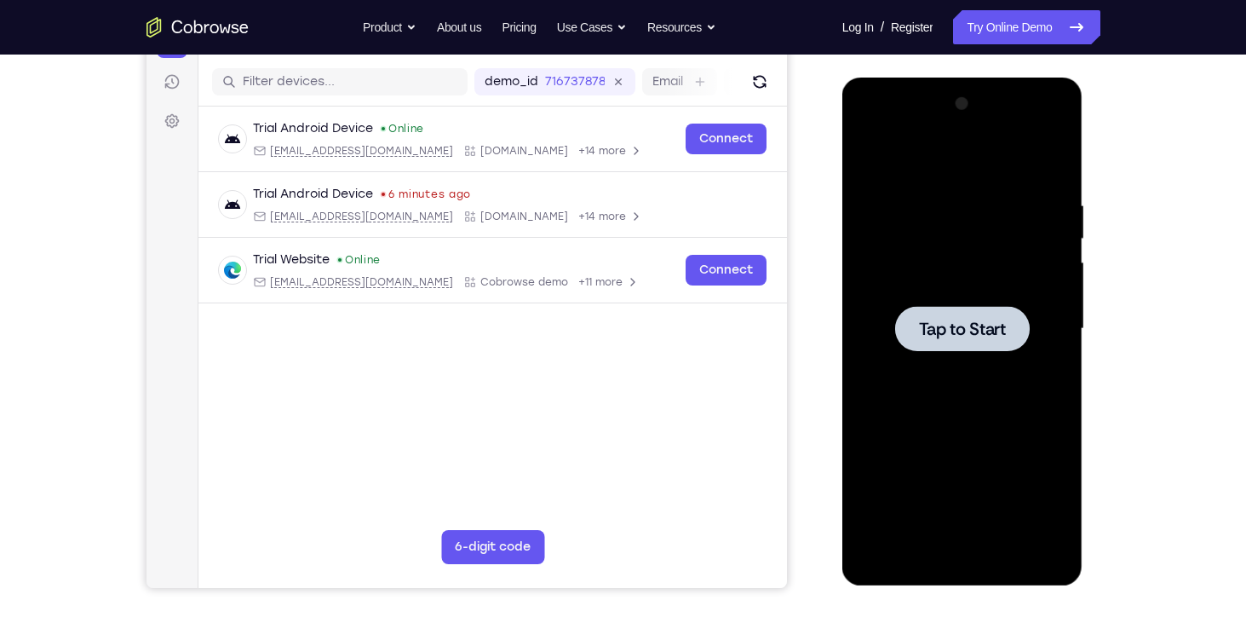
click at [955, 337] on span "Tap to Start" at bounding box center [962, 328] width 87 height 17
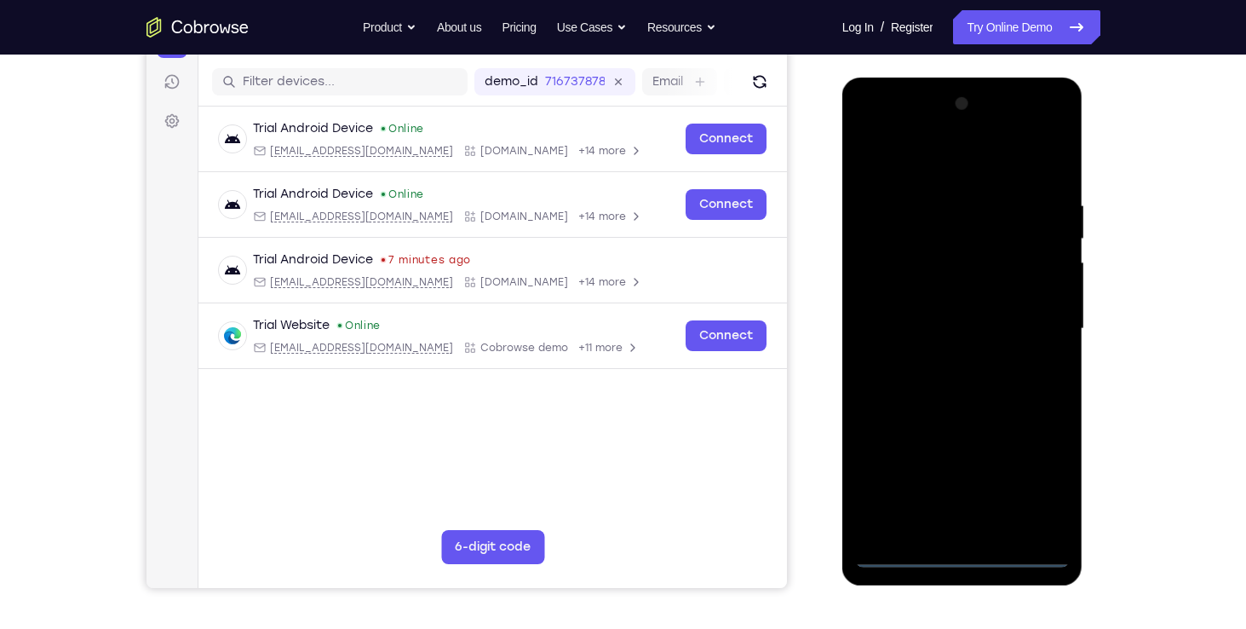
click at [961, 549] on div at bounding box center [962, 328] width 215 height 477
click at [1026, 482] on div at bounding box center [962, 328] width 215 height 477
click at [876, 123] on div at bounding box center [962, 328] width 215 height 477
click at [1020, 324] on div at bounding box center [962, 328] width 215 height 477
click at [945, 359] on div at bounding box center [962, 328] width 215 height 477
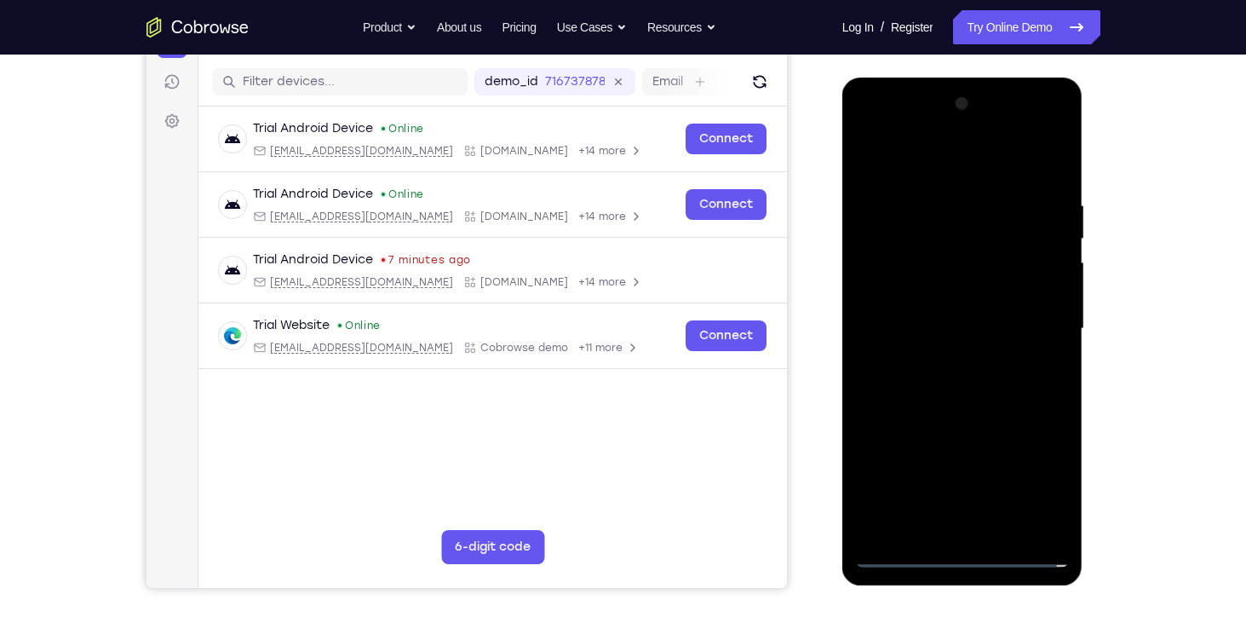
click at [948, 309] on div at bounding box center [962, 328] width 215 height 477
click at [970, 422] on div at bounding box center [962, 328] width 215 height 477
click at [1036, 439] on div at bounding box center [962, 328] width 215 height 477
click at [993, 435] on div at bounding box center [962, 328] width 215 height 477
click at [900, 461] on div at bounding box center [962, 328] width 215 height 477
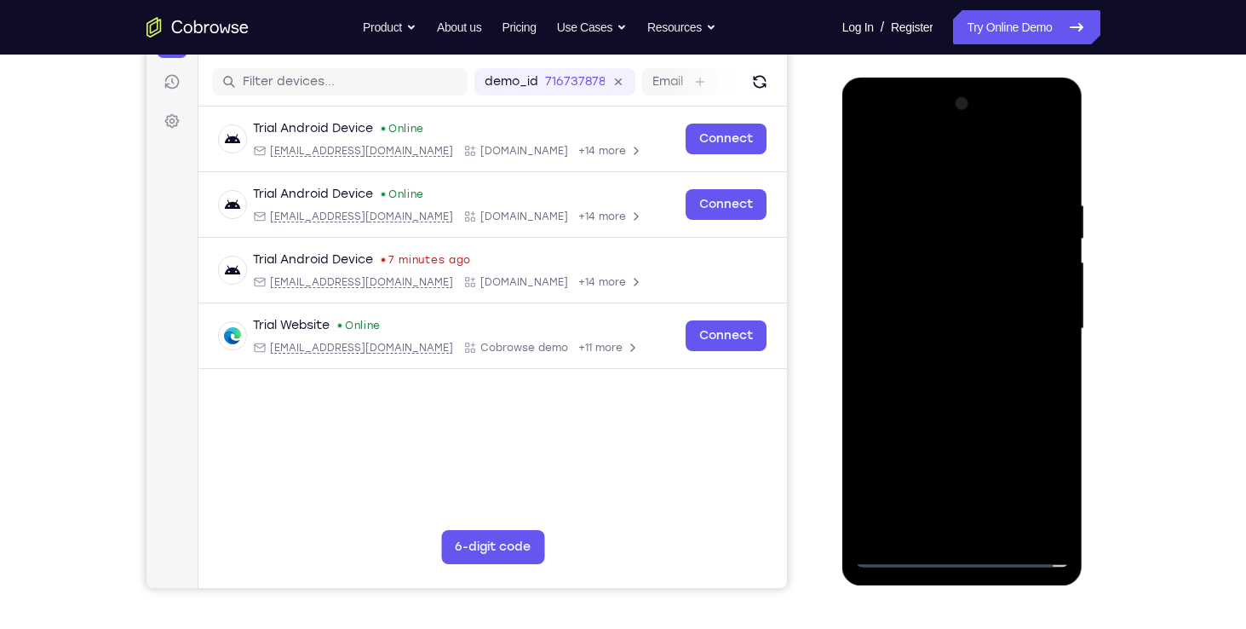
click at [910, 429] on div at bounding box center [962, 328] width 215 height 477
click at [950, 462] on div at bounding box center [962, 328] width 215 height 477
click at [873, 519] on div at bounding box center [962, 328] width 215 height 477
click at [929, 468] on div at bounding box center [962, 328] width 215 height 477
click at [871, 537] on div at bounding box center [962, 328] width 215 height 477
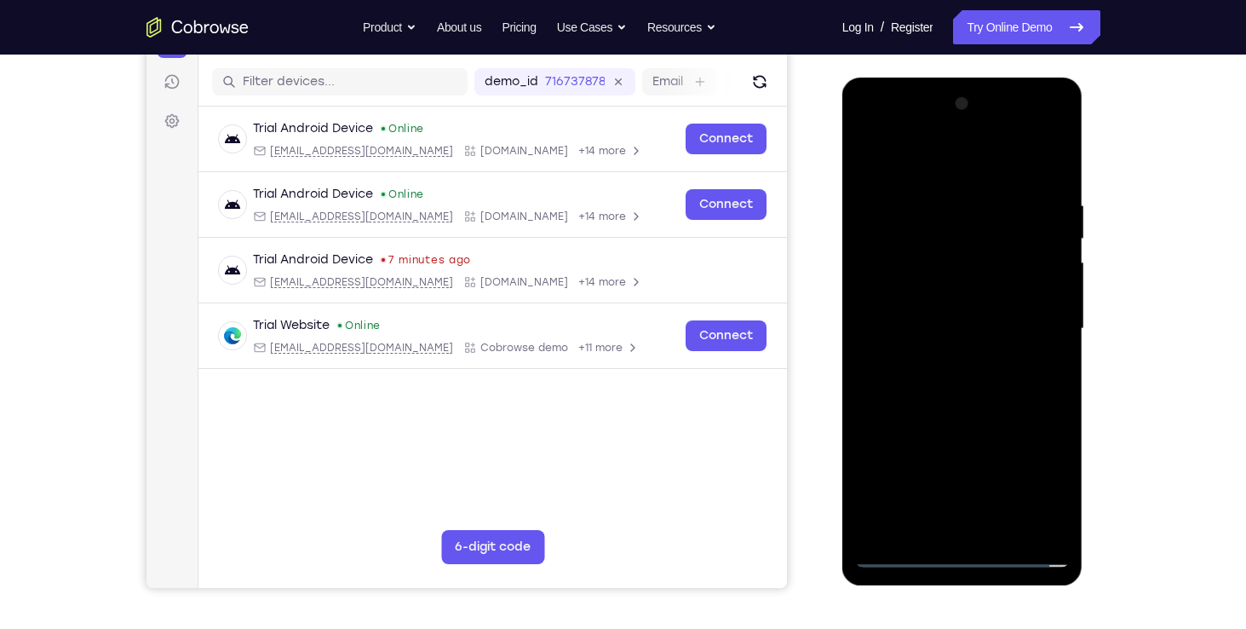
click at [876, 529] on div at bounding box center [962, 328] width 215 height 477
click at [875, 516] on div at bounding box center [962, 328] width 215 height 477
click at [879, 468] on div at bounding box center [962, 328] width 215 height 477
click at [984, 463] on div at bounding box center [962, 328] width 215 height 477
click at [1021, 491] on div at bounding box center [962, 328] width 215 height 477
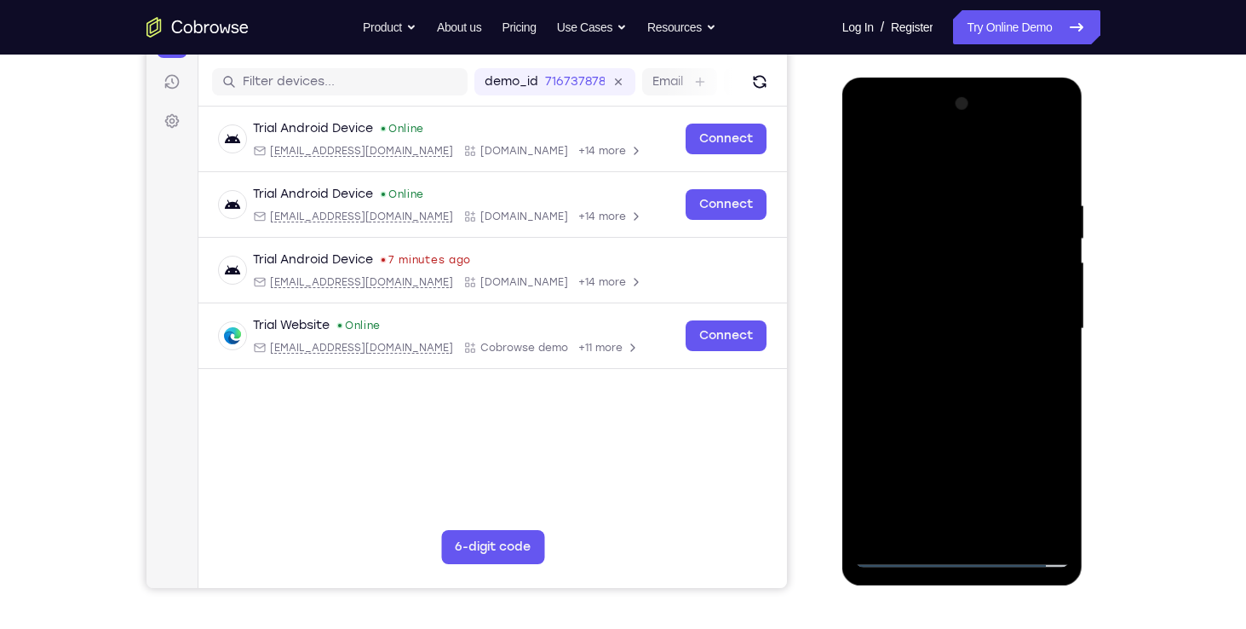
click at [910, 433] on div at bounding box center [962, 328] width 215 height 477
click at [926, 461] on div at bounding box center [962, 328] width 215 height 477
click at [880, 525] on div at bounding box center [962, 328] width 215 height 477
click at [930, 466] on div at bounding box center [962, 328] width 215 height 477
click at [866, 424] on div at bounding box center [962, 328] width 215 height 477
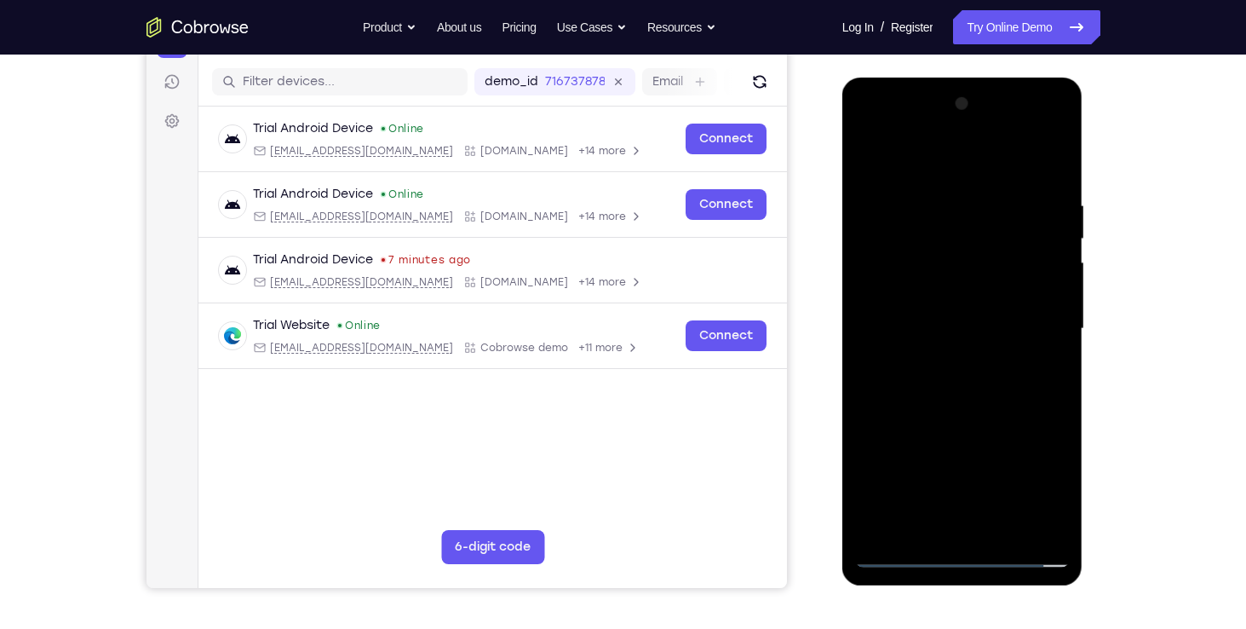
click at [1016, 432] on div at bounding box center [962, 328] width 215 height 477
click at [885, 432] on div at bounding box center [962, 328] width 215 height 477
click at [956, 291] on div at bounding box center [962, 328] width 215 height 477
click at [873, 404] on div at bounding box center [962, 328] width 215 height 477
click at [887, 403] on div at bounding box center [962, 328] width 215 height 477
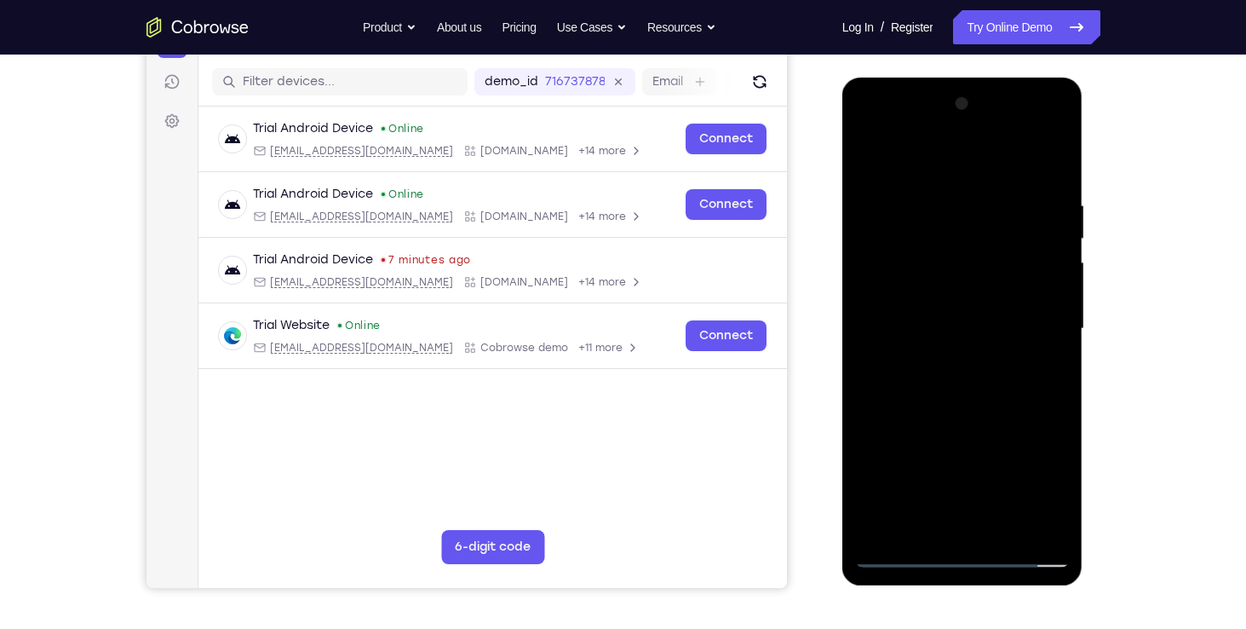
click at [905, 403] on div at bounding box center [962, 328] width 215 height 477
click at [871, 498] on div at bounding box center [962, 328] width 215 height 477
click at [977, 433] on div at bounding box center [962, 328] width 215 height 477
click at [1036, 425] on div at bounding box center [962, 328] width 215 height 477
click at [998, 429] on div at bounding box center [962, 328] width 215 height 477
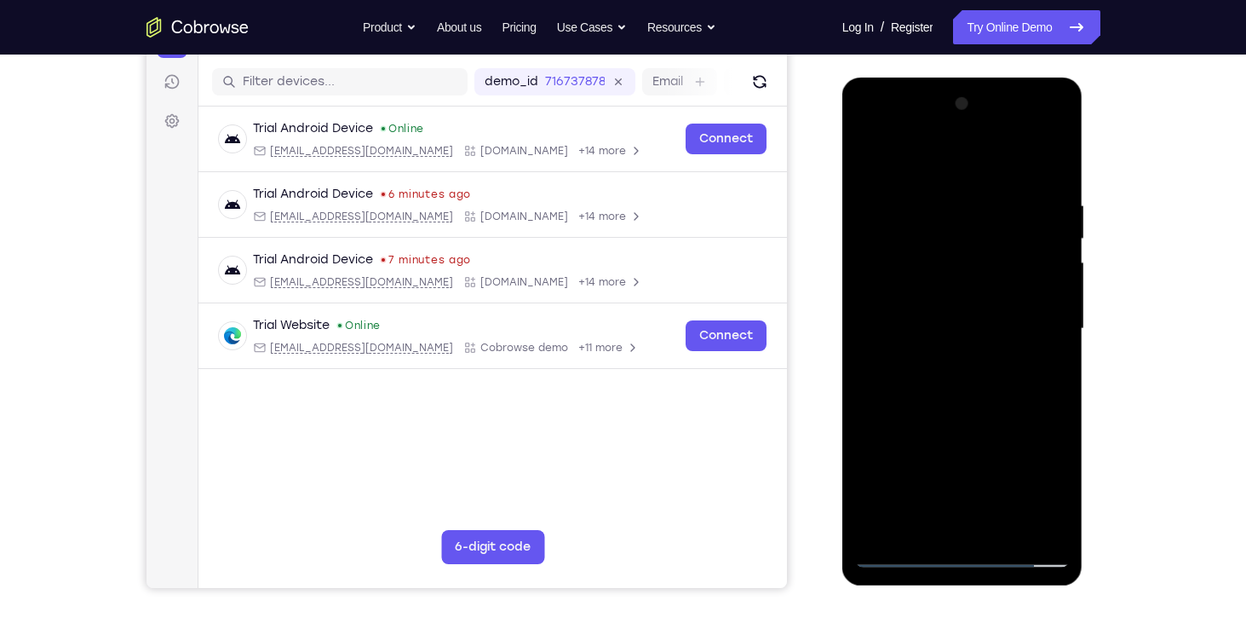
click at [900, 463] on div at bounding box center [962, 328] width 215 height 477
click at [909, 436] on div at bounding box center [962, 328] width 215 height 477
click at [939, 456] on div at bounding box center [962, 328] width 215 height 477
click at [1046, 295] on div at bounding box center [962, 328] width 215 height 477
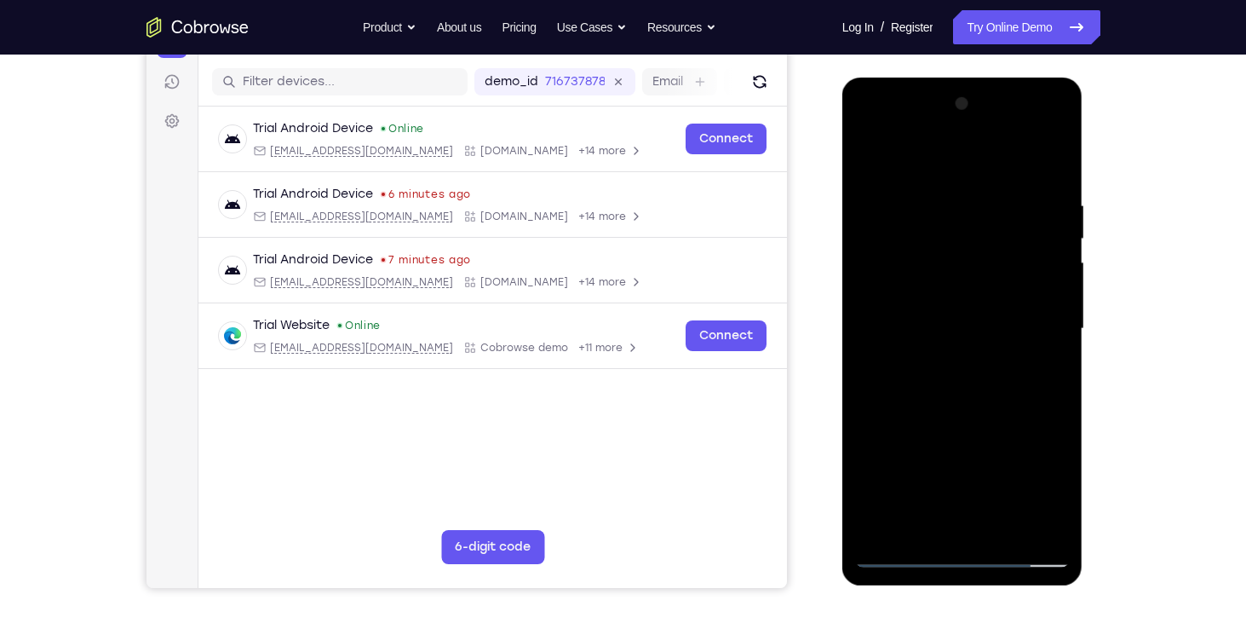
click at [863, 523] on div at bounding box center [962, 328] width 215 height 477
click at [921, 467] on div at bounding box center [962, 328] width 215 height 477
click at [872, 527] on div at bounding box center [962, 328] width 215 height 477
click at [871, 493] on div at bounding box center [962, 328] width 215 height 477
click at [872, 471] on div at bounding box center [962, 328] width 215 height 477
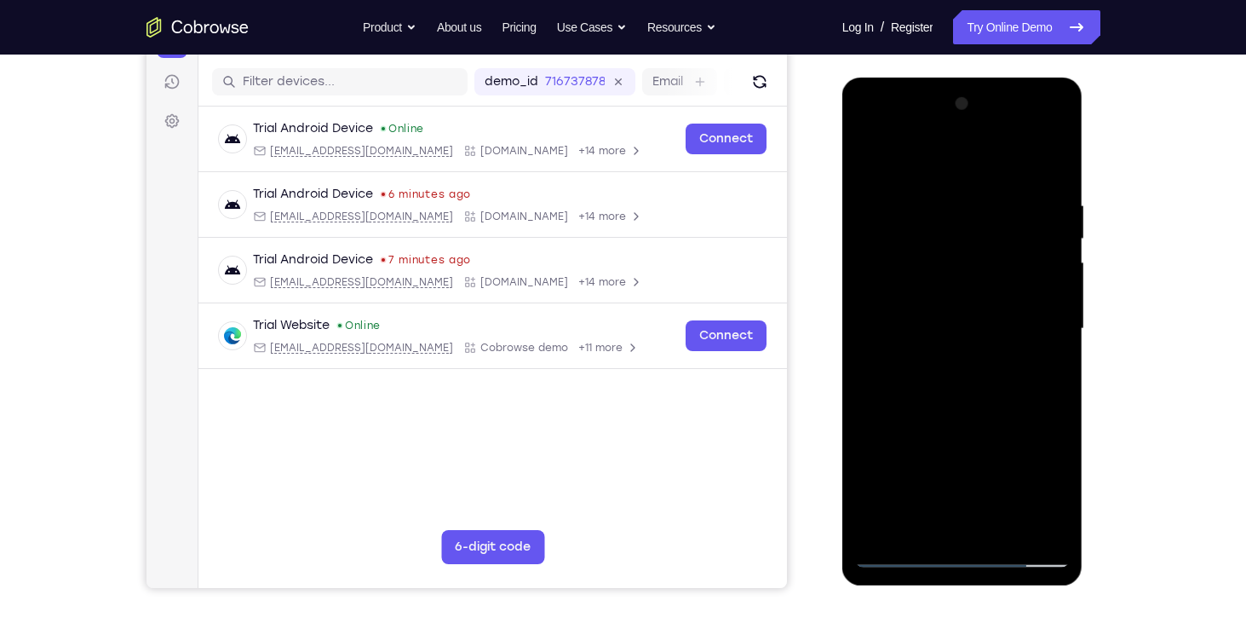
click at [978, 466] on div at bounding box center [962, 328] width 215 height 477
click at [1022, 488] on div at bounding box center [962, 328] width 215 height 477
click at [908, 433] on div at bounding box center [962, 328] width 215 height 477
click at [917, 453] on div at bounding box center [962, 328] width 215 height 477
click at [959, 330] on div at bounding box center [962, 328] width 215 height 477
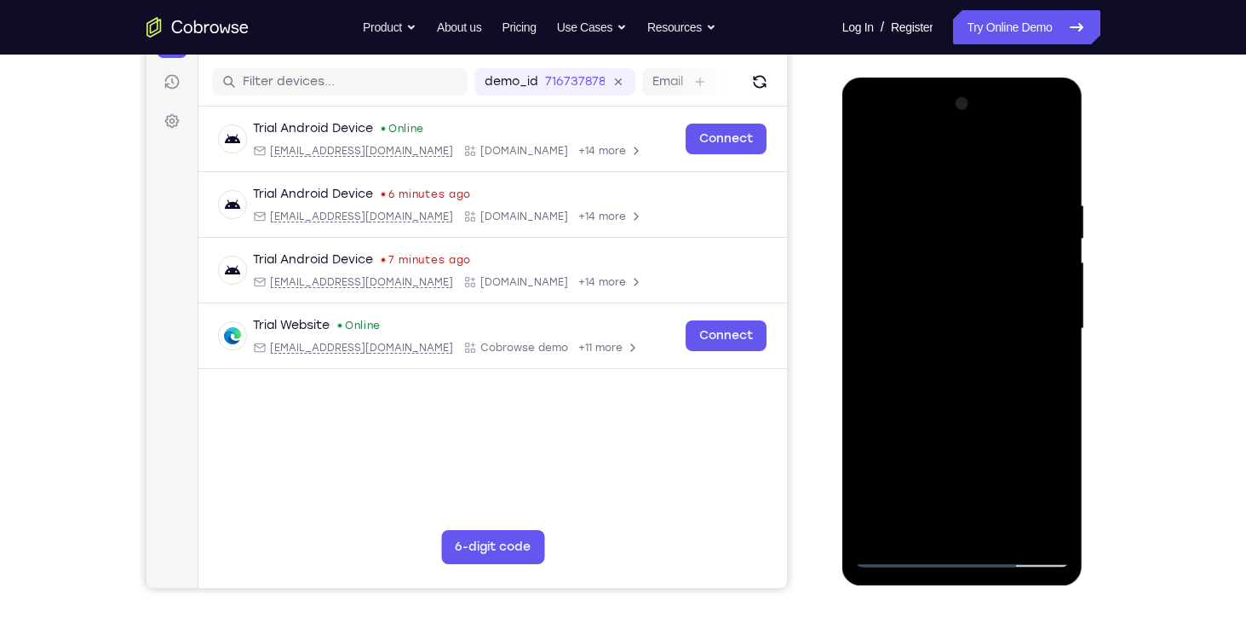
click at [953, 381] on div at bounding box center [962, 328] width 215 height 477
click at [972, 400] on div at bounding box center [962, 328] width 215 height 477
click at [999, 526] on div at bounding box center [962, 328] width 215 height 477
click at [1001, 422] on div at bounding box center [962, 328] width 215 height 477
click at [993, 324] on div at bounding box center [962, 328] width 215 height 477
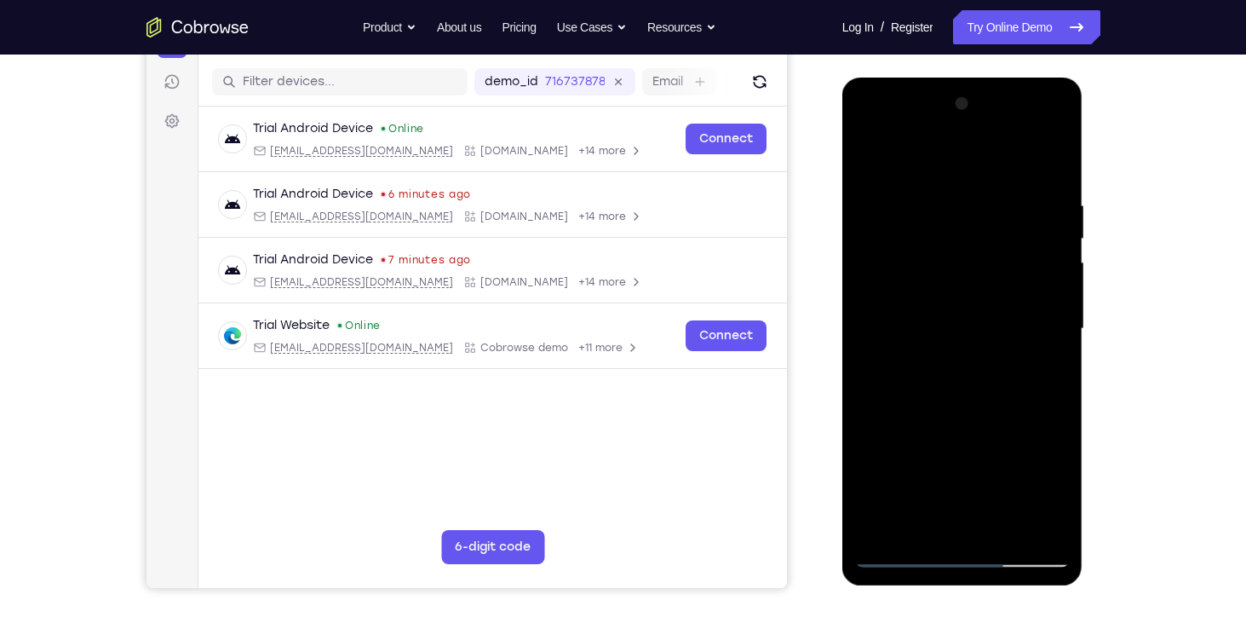
click at [870, 167] on div at bounding box center [962, 328] width 215 height 477
click at [885, 251] on div at bounding box center [962, 328] width 215 height 477
click at [961, 222] on div at bounding box center [962, 328] width 215 height 477
click at [914, 526] on div at bounding box center [962, 328] width 215 height 477
drag, startPoint x: 921, startPoint y: 494, endPoint x: 953, endPoint y: 391, distance: 108.0
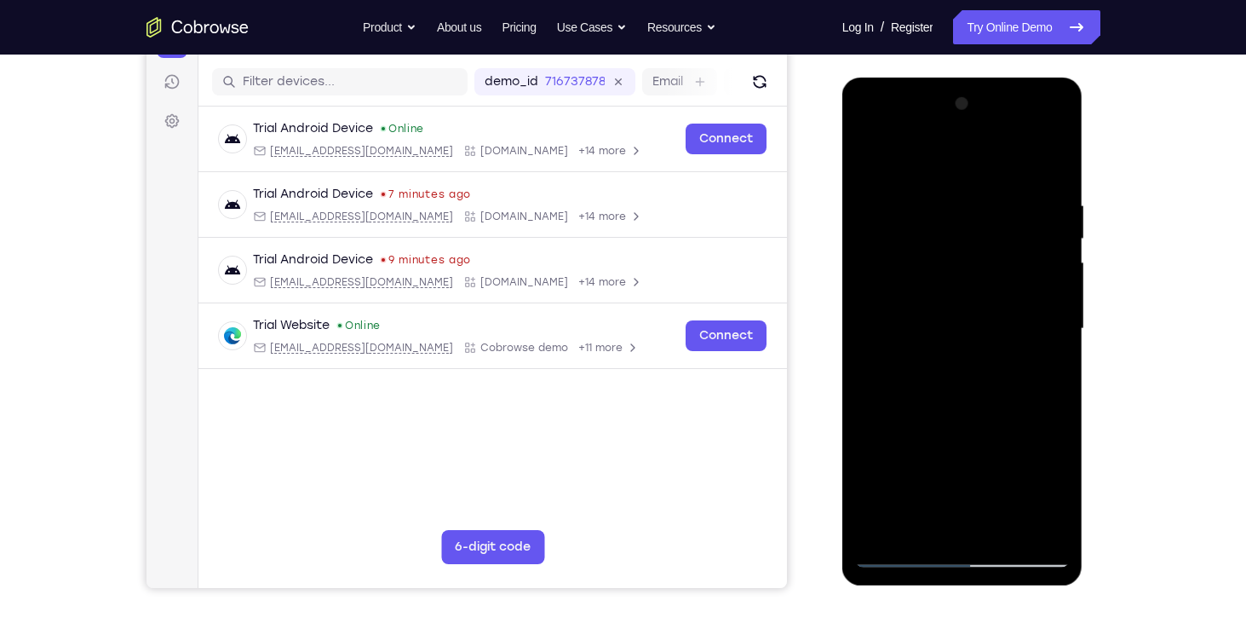
click at [953, 391] on div at bounding box center [962, 328] width 215 height 477
drag, startPoint x: 943, startPoint y: 501, endPoint x: 968, endPoint y: 393, distance: 110.3
click at [968, 393] on div at bounding box center [962, 328] width 215 height 477
drag, startPoint x: 947, startPoint y: 501, endPoint x: 965, endPoint y: 420, distance: 82.9
click at [965, 420] on div at bounding box center [962, 328] width 215 height 477
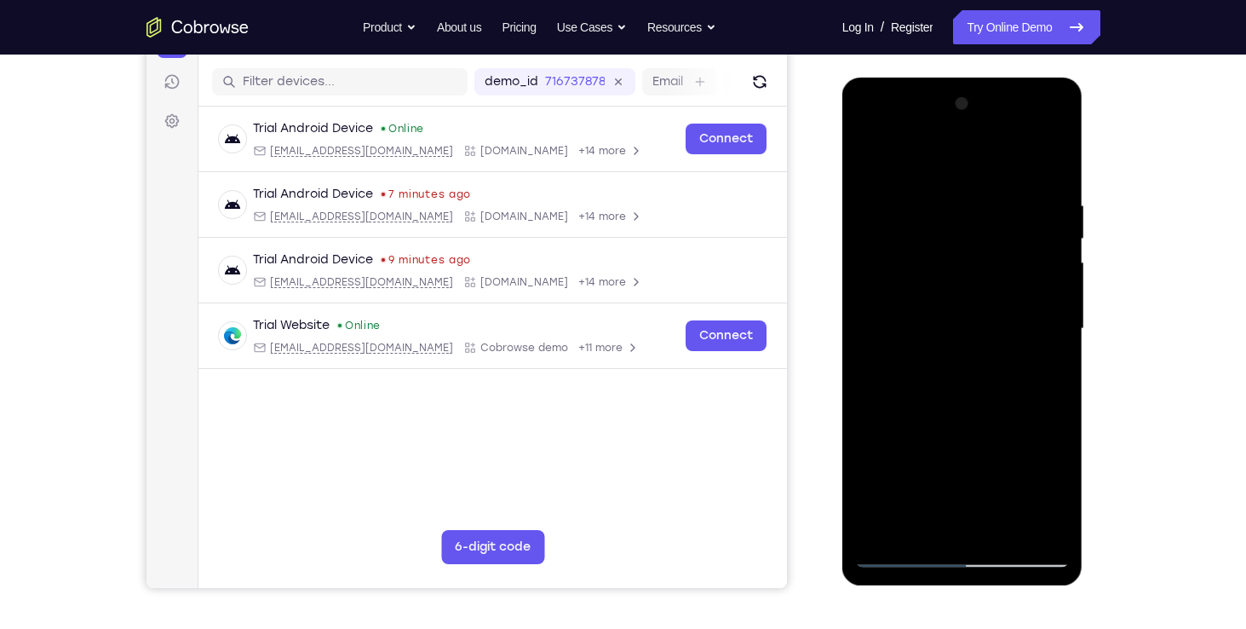
drag, startPoint x: 952, startPoint y: 491, endPoint x: 961, endPoint y: 405, distance: 87.3
click at [961, 405] on div at bounding box center [962, 328] width 215 height 477
drag, startPoint x: 950, startPoint y: 485, endPoint x: 957, endPoint y: 419, distance: 66.9
click at [957, 419] on div at bounding box center [962, 328] width 215 height 477
drag, startPoint x: 955, startPoint y: 498, endPoint x: 962, endPoint y: 409, distance: 89.7
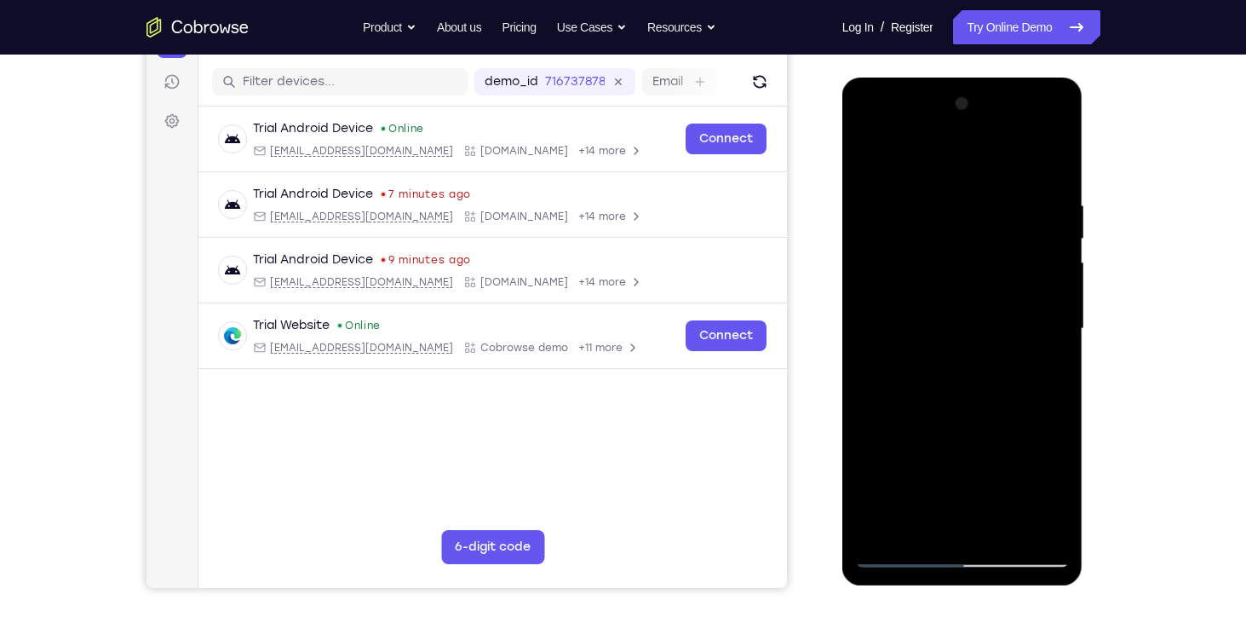
click at [962, 409] on div at bounding box center [962, 328] width 215 height 477
drag, startPoint x: 958, startPoint y: 504, endPoint x: 970, endPoint y: 410, distance: 95.3
click at [970, 410] on div at bounding box center [962, 328] width 215 height 477
drag, startPoint x: 961, startPoint y: 504, endPoint x: 971, endPoint y: 416, distance: 89.2
click at [971, 416] on div at bounding box center [962, 328] width 215 height 477
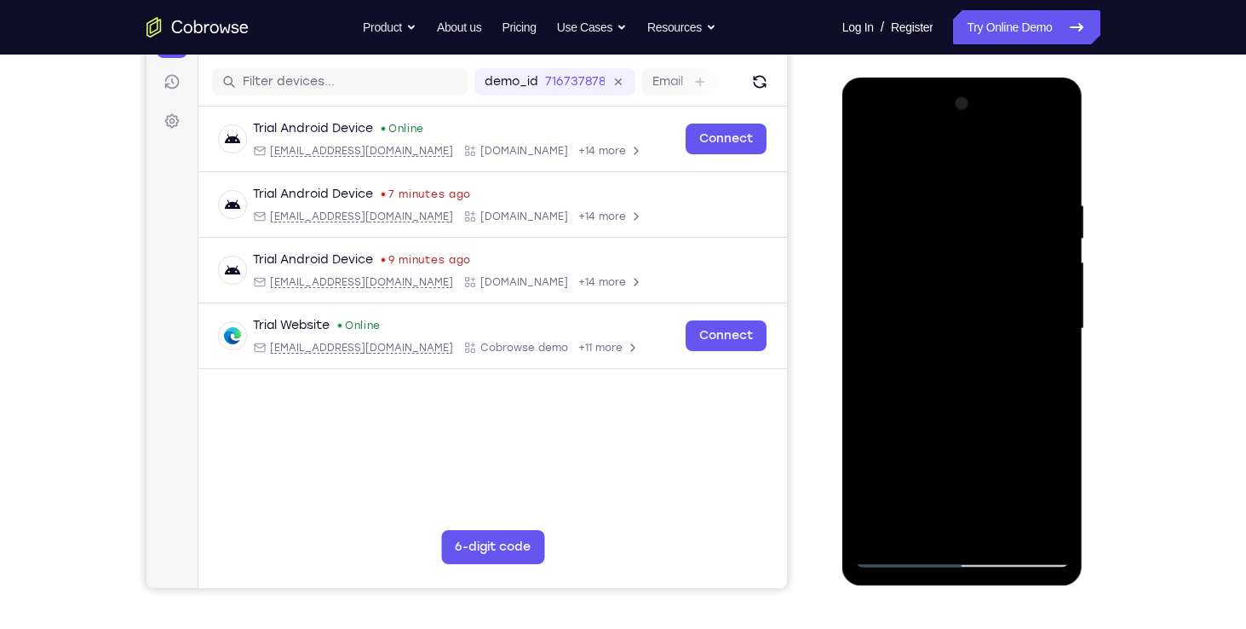
drag, startPoint x: 963, startPoint y: 485, endPoint x: 977, endPoint y: 372, distance: 113.2
click at [977, 372] on div at bounding box center [962, 328] width 215 height 477
click at [1053, 387] on div at bounding box center [962, 328] width 215 height 477
drag, startPoint x: 1048, startPoint y: 389, endPoint x: 983, endPoint y: 389, distance: 65.6
click at [983, 389] on div at bounding box center [962, 328] width 215 height 477
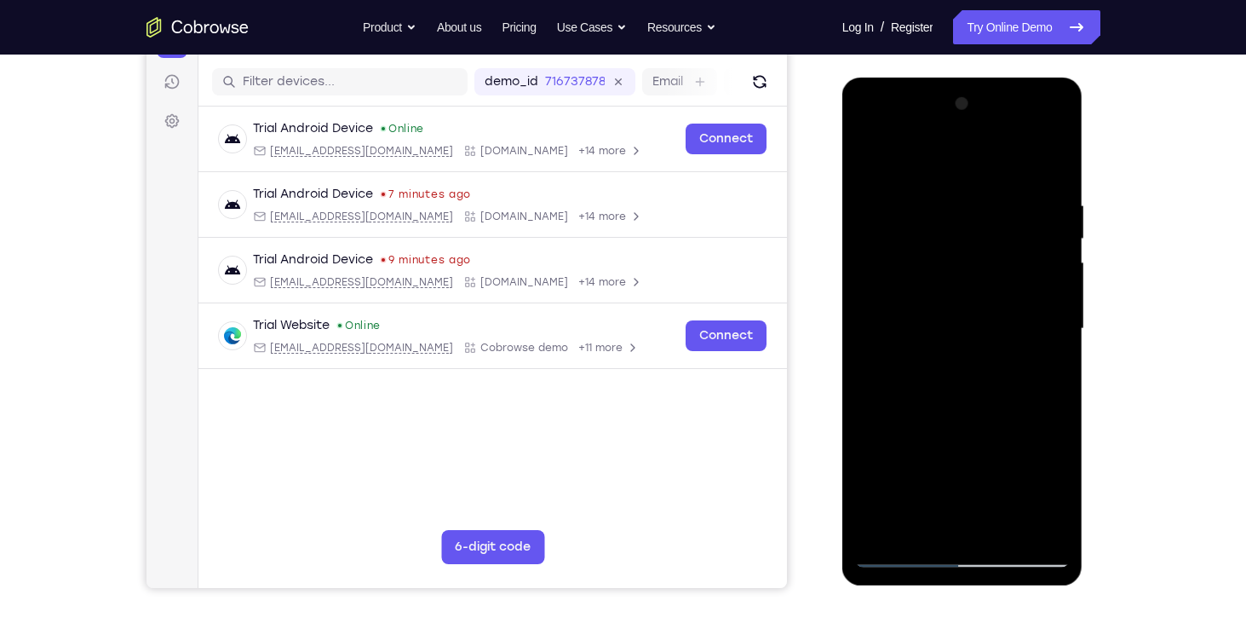
click at [1015, 387] on div at bounding box center [962, 328] width 215 height 477
drag, startPoint x: 996, startPoint y: 478, endPoint x: 1038, endPoint y: 365, distance: 119.9
click at [1038, 365] on div at bounding box center [962, 328] width 215 height 477
drag, startPoint x: 1016, startPoint y: 491, endPoint x: 1036, endPoint y: 404, distance: 90.1
click at [1036, 404] on div at bounding box center [962, 328] width 215 height 477
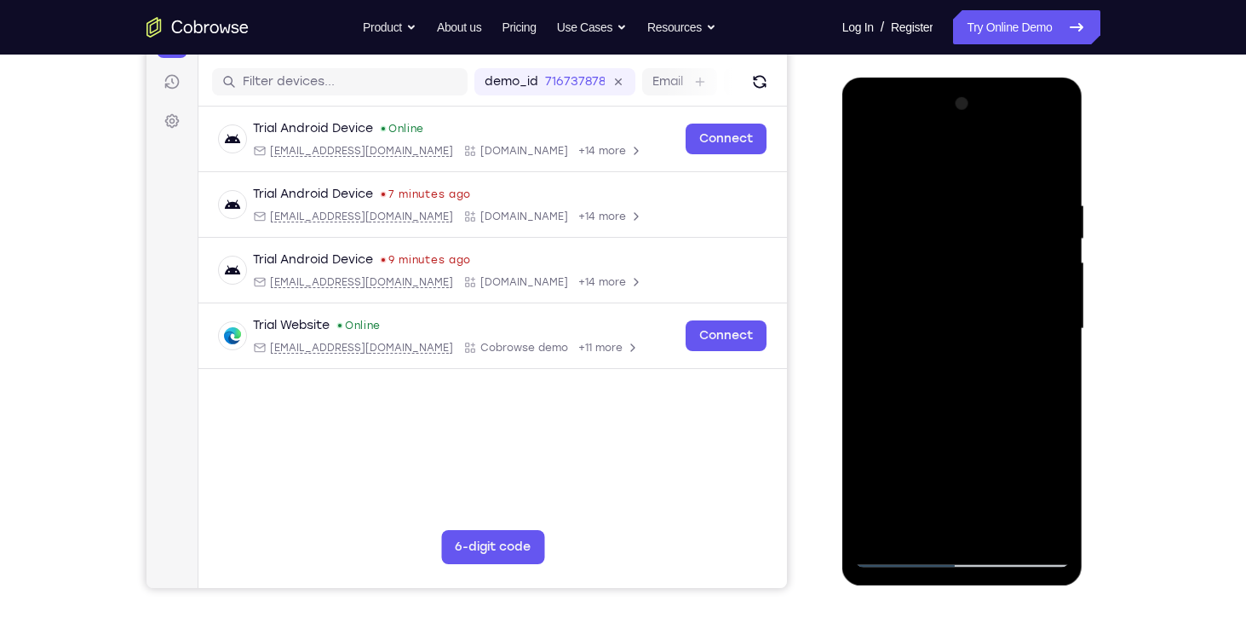
drag, startPoint x: 1013, startPoint y: 503, endPoint x: 1026, endPoint y: 422, distance: 81.9
click at [1026, 422] on div at bounding box center [962, 328] width 215 height 477
drag, startPoint x: 1004, startPoint y: 497, endPoint x: 1019, endPoint y: 485, distance: 19.3
click at [1019, 485] on div at bounding box center [962, 328] width 215 height 477
click at [1013, 485] on div at bounding box center [962, 328] width 215 height 477
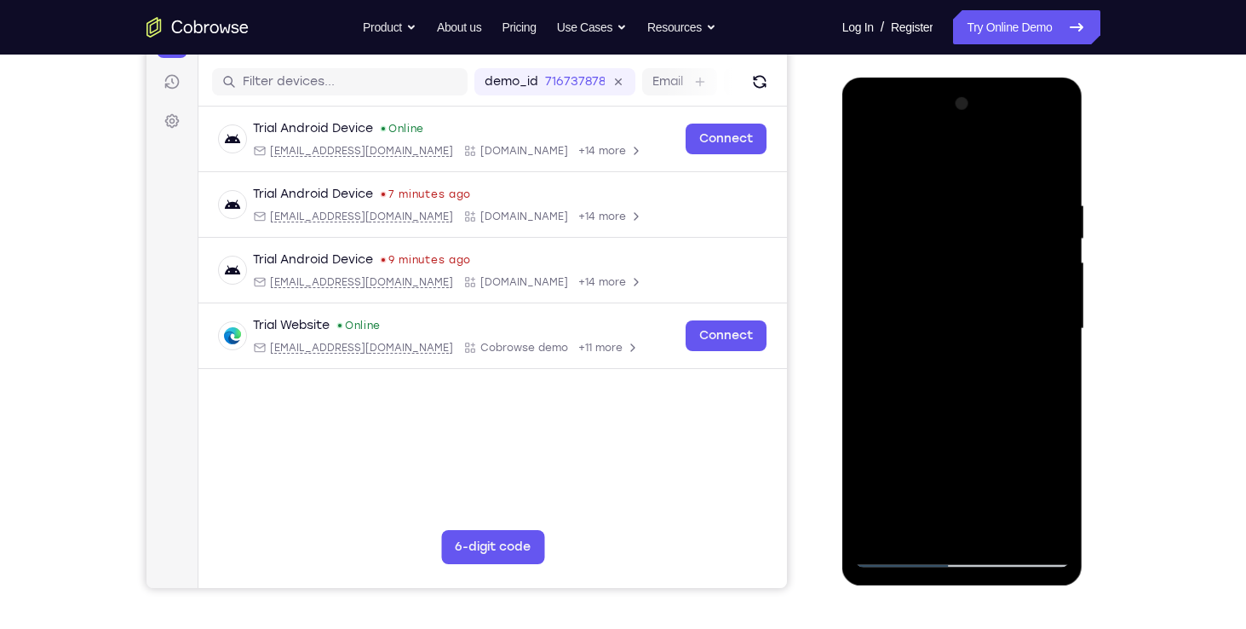
click at [1051, 528] on div at bounding box center [962, 328] width 215 height 477
click at [1032, 489] on div at bounding box center [962, 328] width 215 height 477
drag, startPoint x: 951, startPoint y: 480, endPoint x: 968, endPoint y: 422, distance: 60.4
click at [968, 422] on div at bounding box center [962, 328] width 215 height 477
click at [1011, 344] on div at bounding box center [962, 328] width 215 height 477
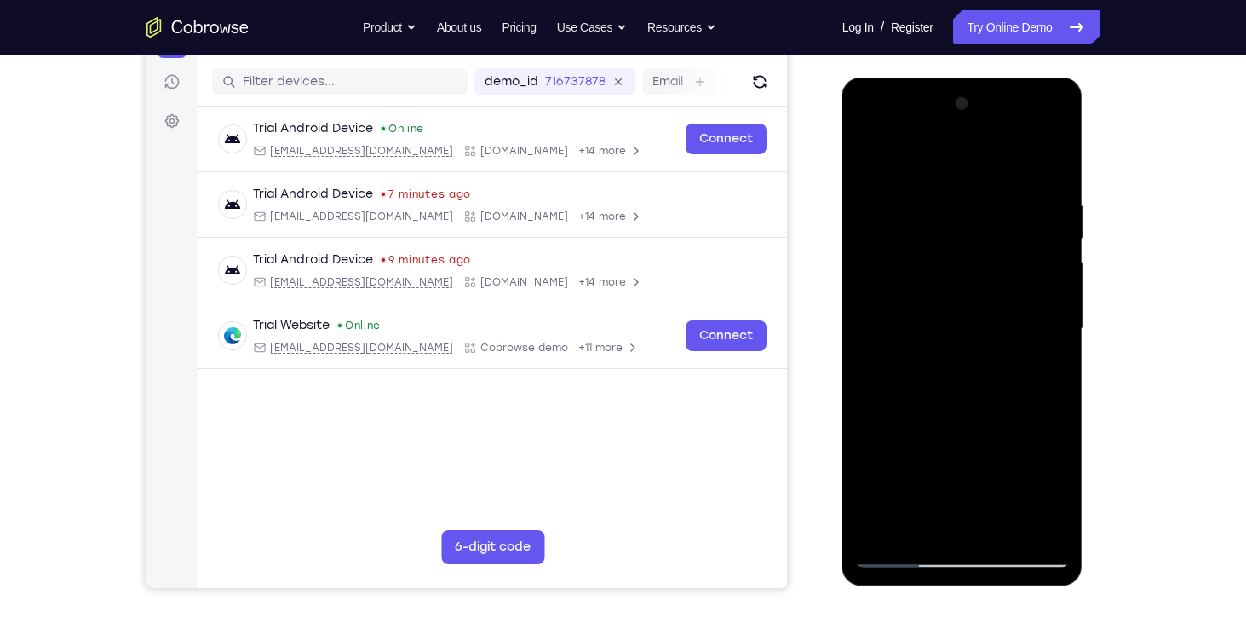
click at [927, 402] on div at bounding box center [962, 328] width 215 height 477
click at [985, 348] on div at bounding box center [962, 328] width 215 height 477
click at [943, 393] on div at bounding box center [962, 328] width 215 height 477
click at [1052, 164] on div at bounding box center [962, 328] width 215 height 477
click at [875, 155] on div at bounding box center [962, 328] width 215 height 477
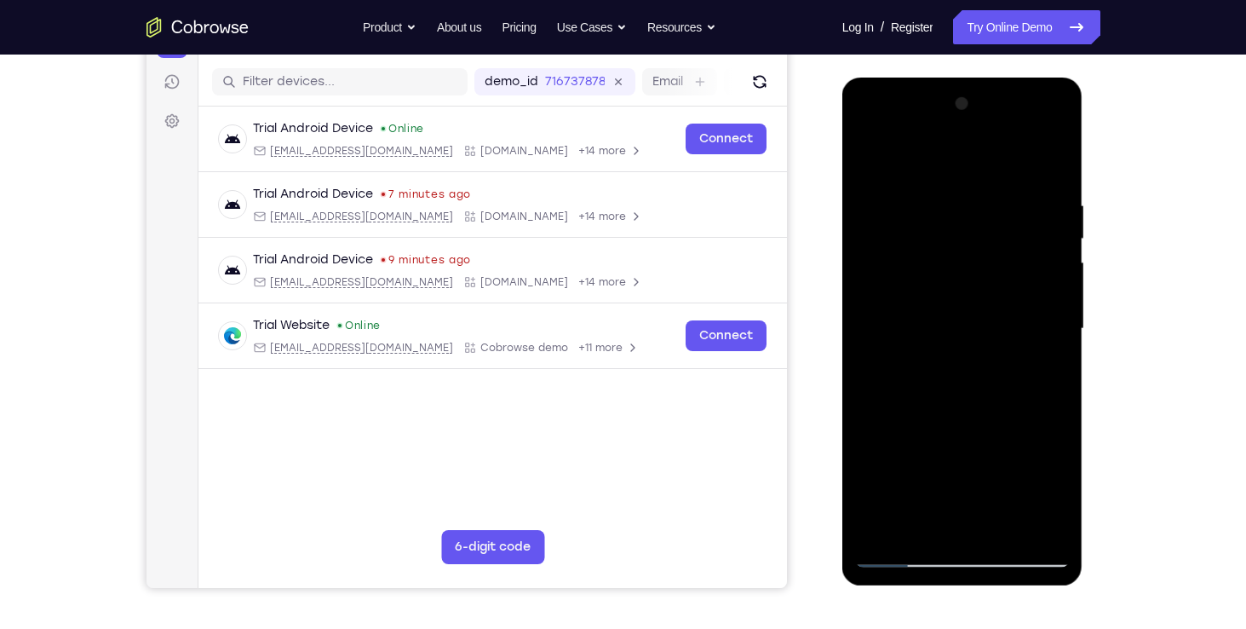
click at [1006, 528] on div at bounding box center [962, 328] width 215 height 477
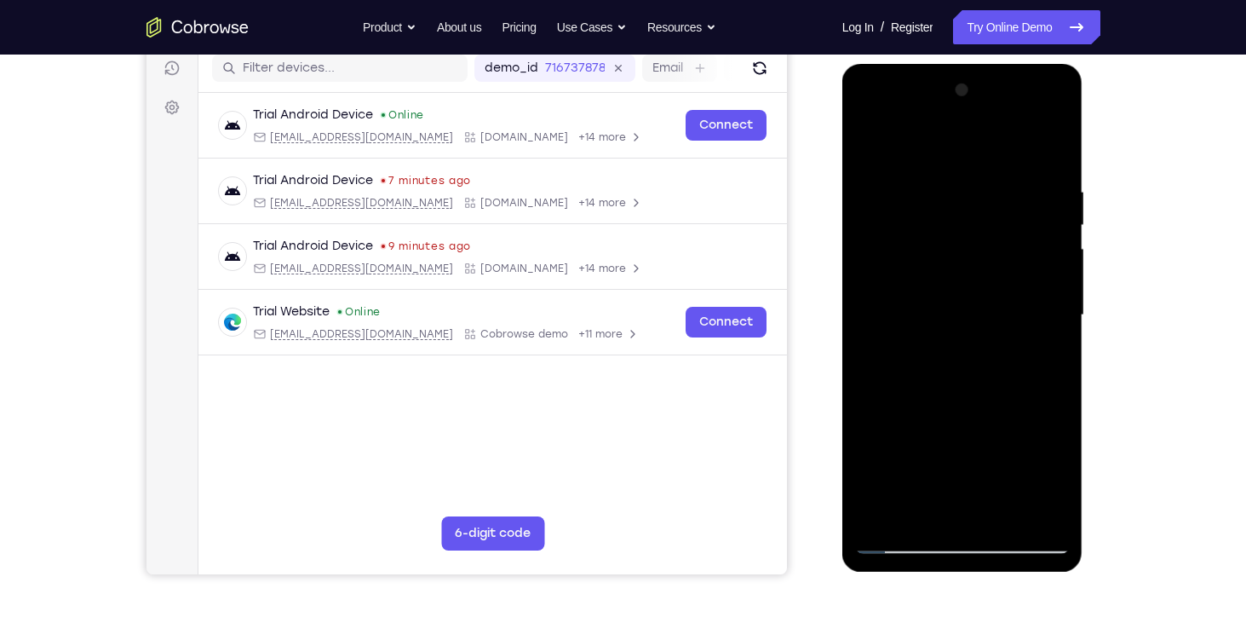
scroll to position [234, 0]
